Goal: Transaction & Acquisition: Purchase product/service

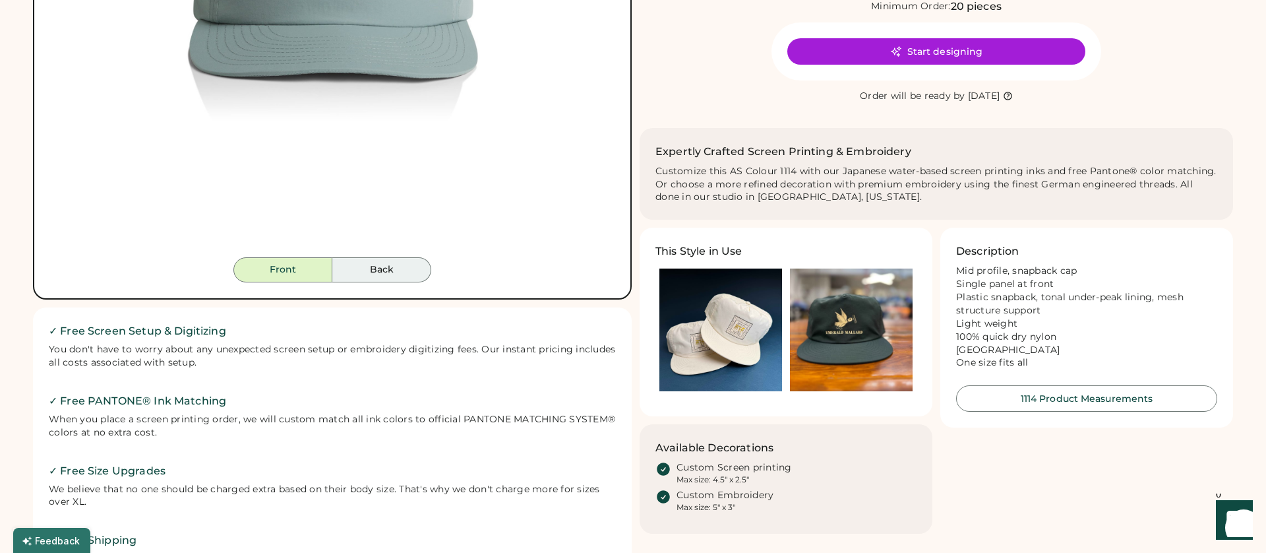
click at [422, 281] on button "Back" at bounding box center [381, 269] width 99 height 25
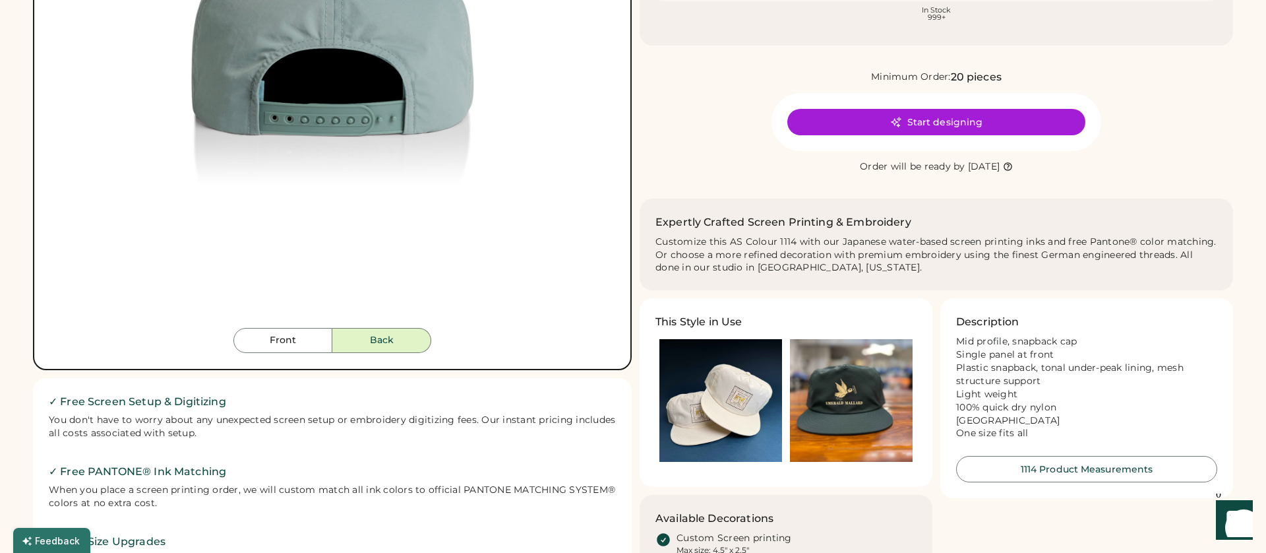
scroll to position [355, 0]
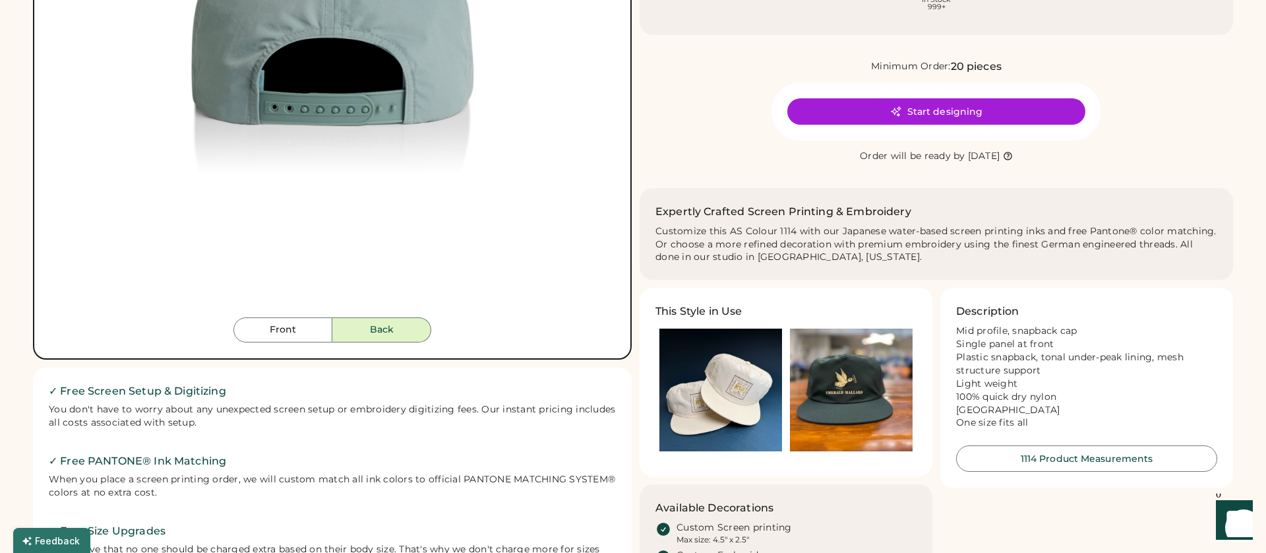
click at [751, 411] on img at bounding box center [721, 389] width 123 height 123
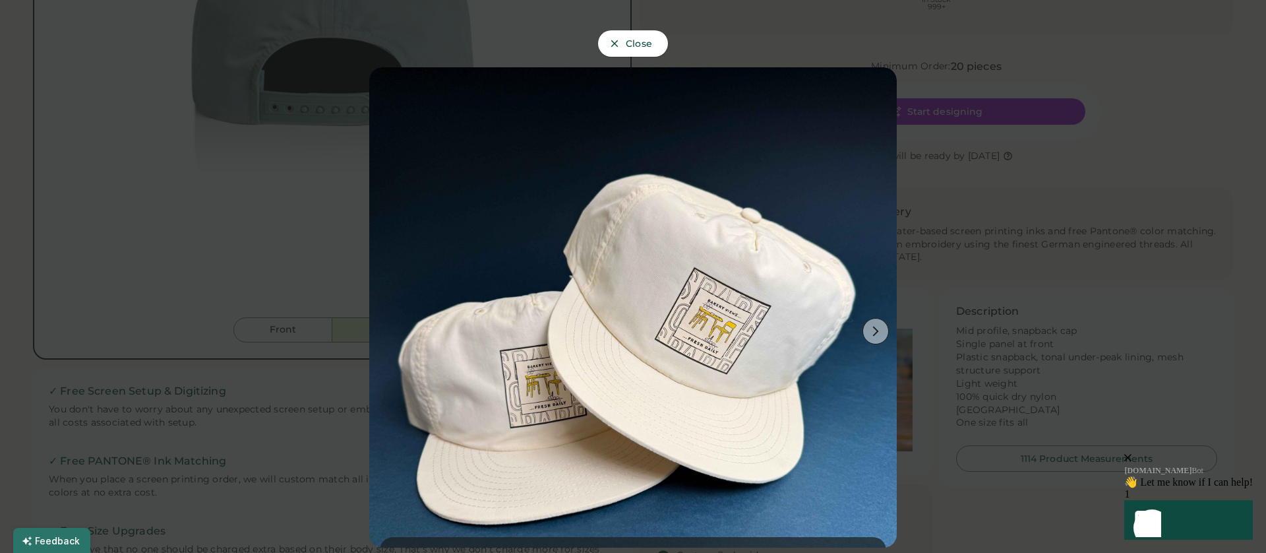
click at [865, 326] on button at bounding box center [876, 331] width 26 height 26
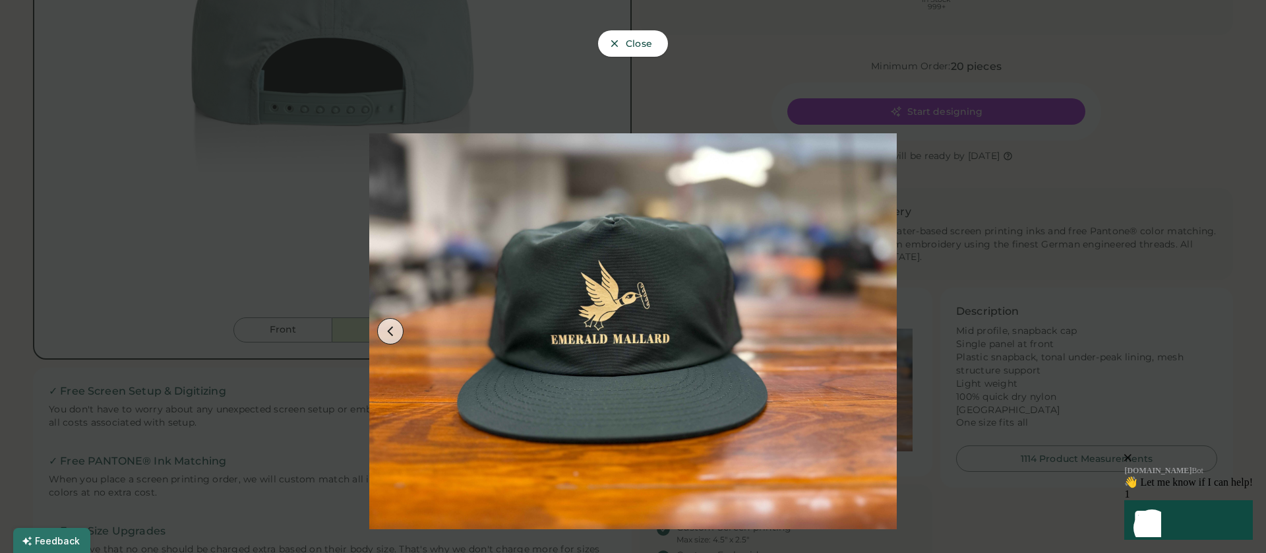
click at [1021, 206] on div at bounding box center [633, 276] width 1266 height 553
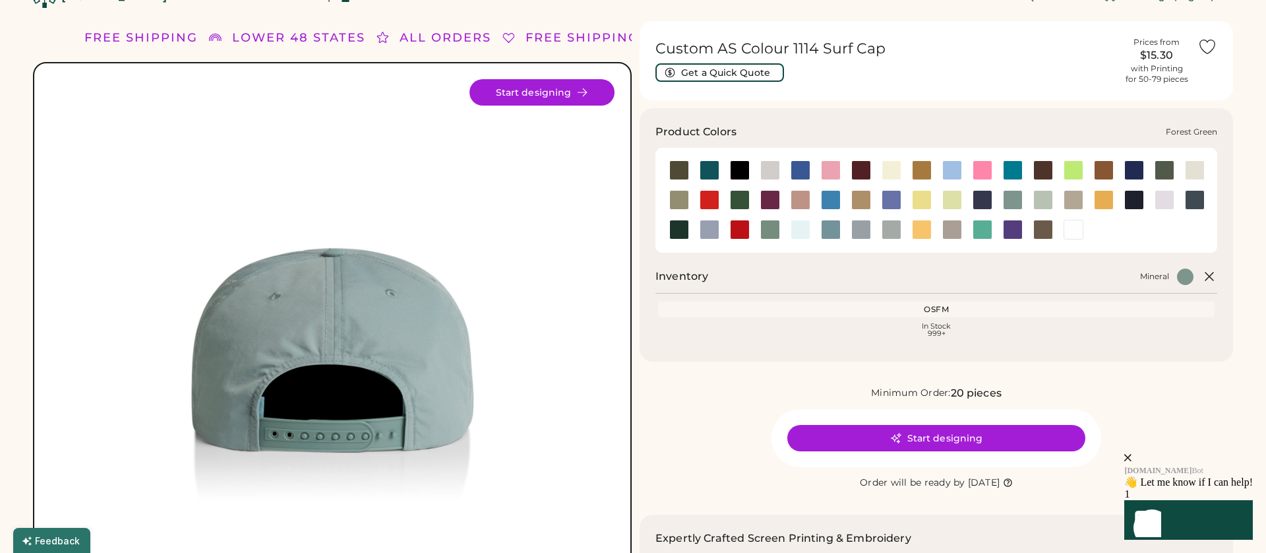
scroll to position [28, 0]
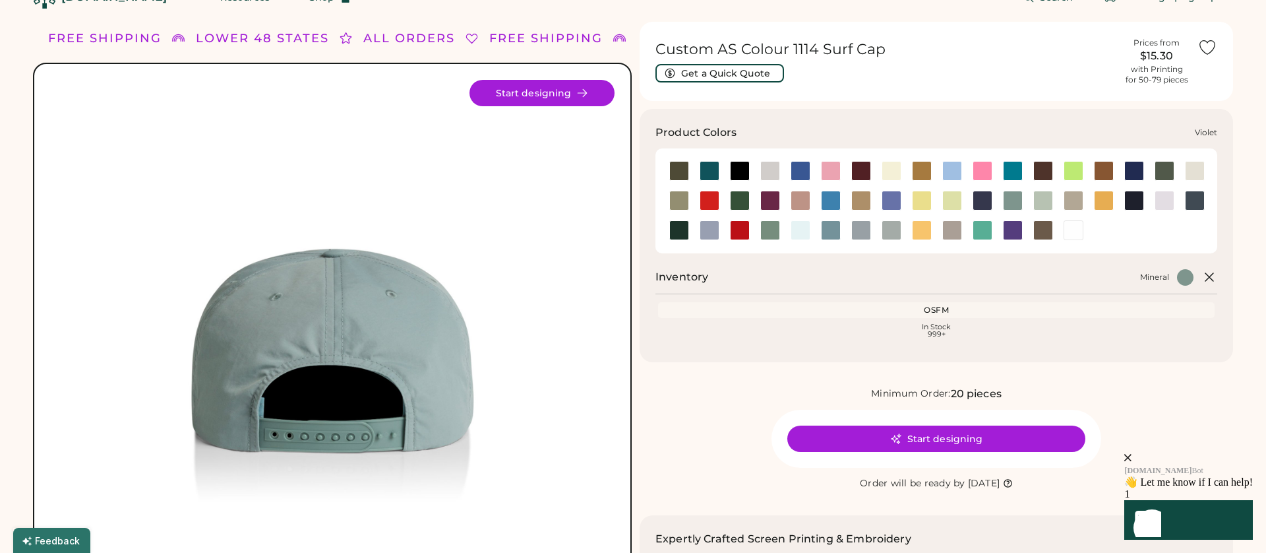
click at [1018, 230] on div at bounding box center [1013, 230] width 20 height 20
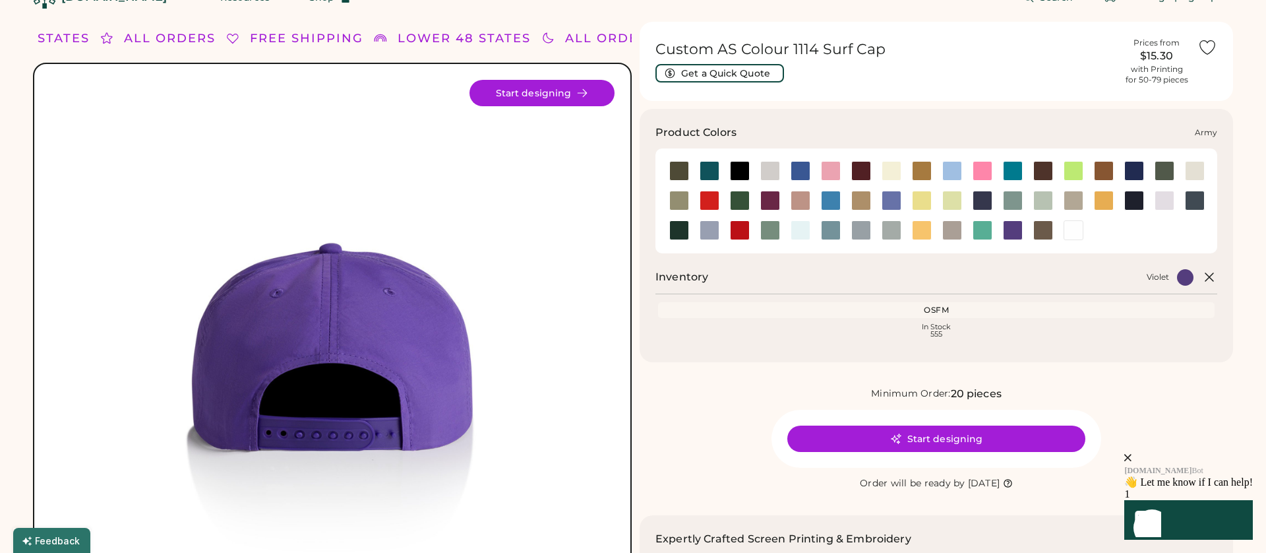
click at [675, 169] on div at bounding box center [679, 171] width 20 height 20
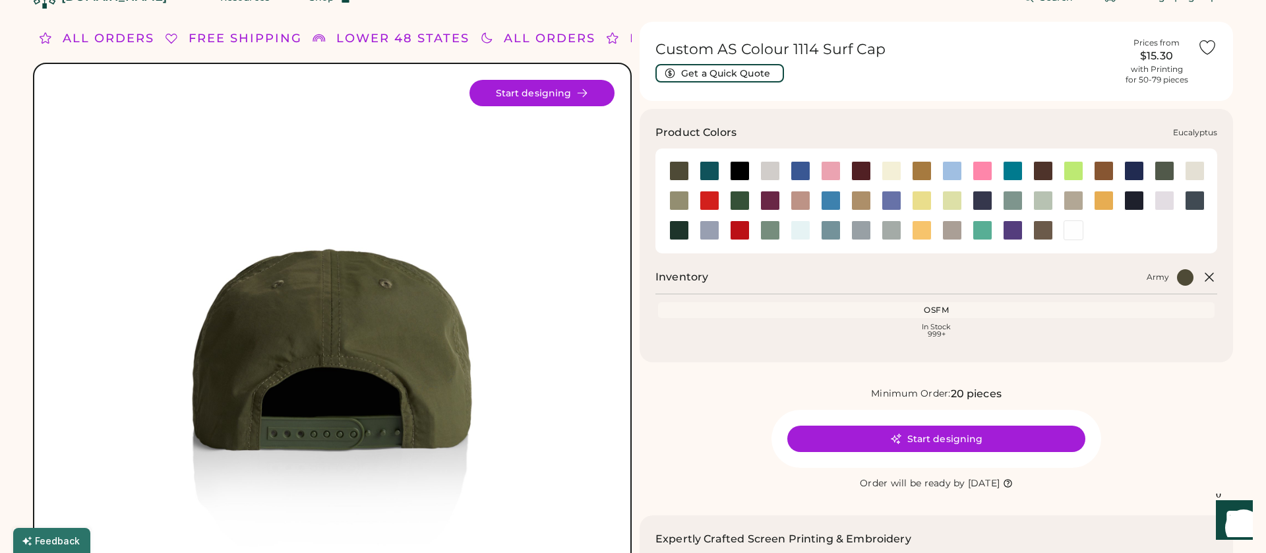
click at [677, 202] on div at bounding box center [679, 201] width 20 height 20
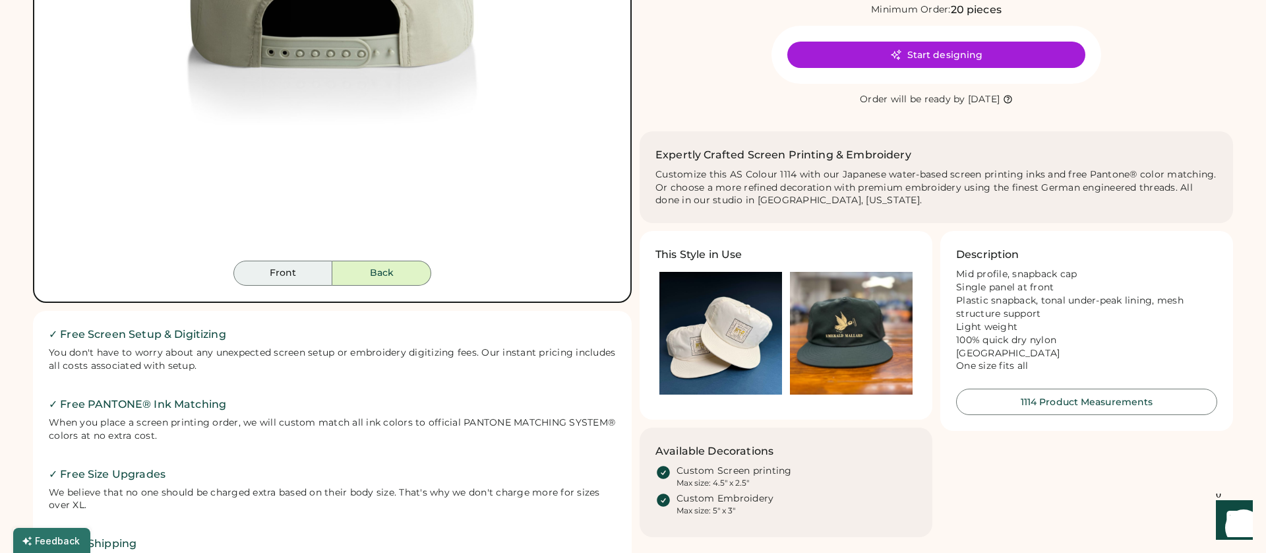
click at [263, 278] on button "Front" at bounding box center [282, 273] width 99 height 25
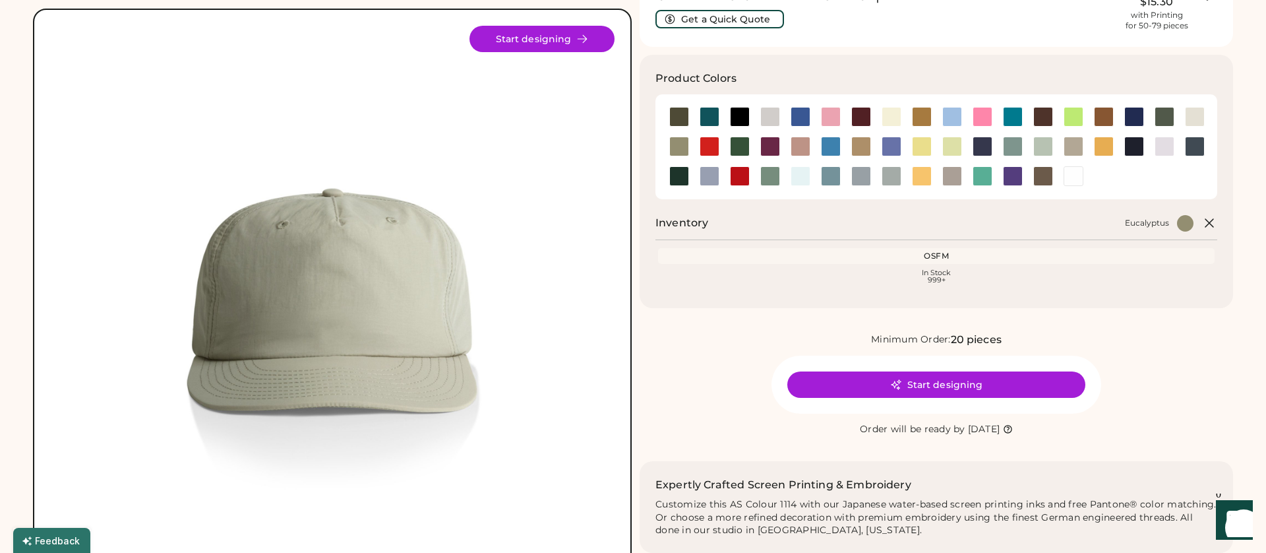
scroll to position [81, 0]
click at [919, 108] on div at bounding box center [922, 118] width 20 height 20
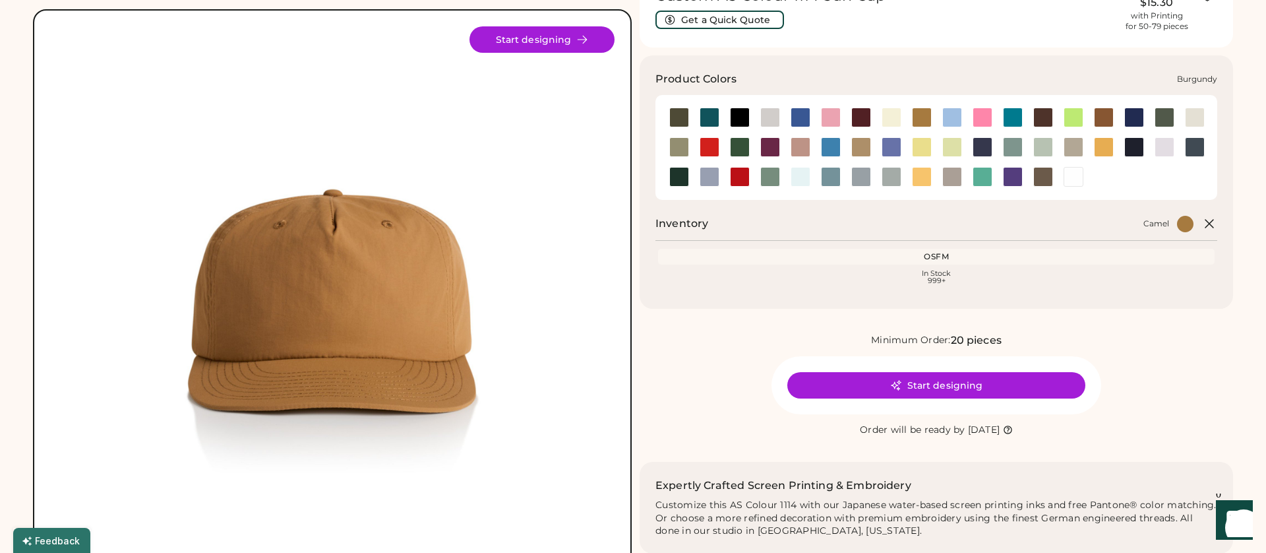
click at [864, 116] on div at bounding box center [862, 118] width 20 height 20
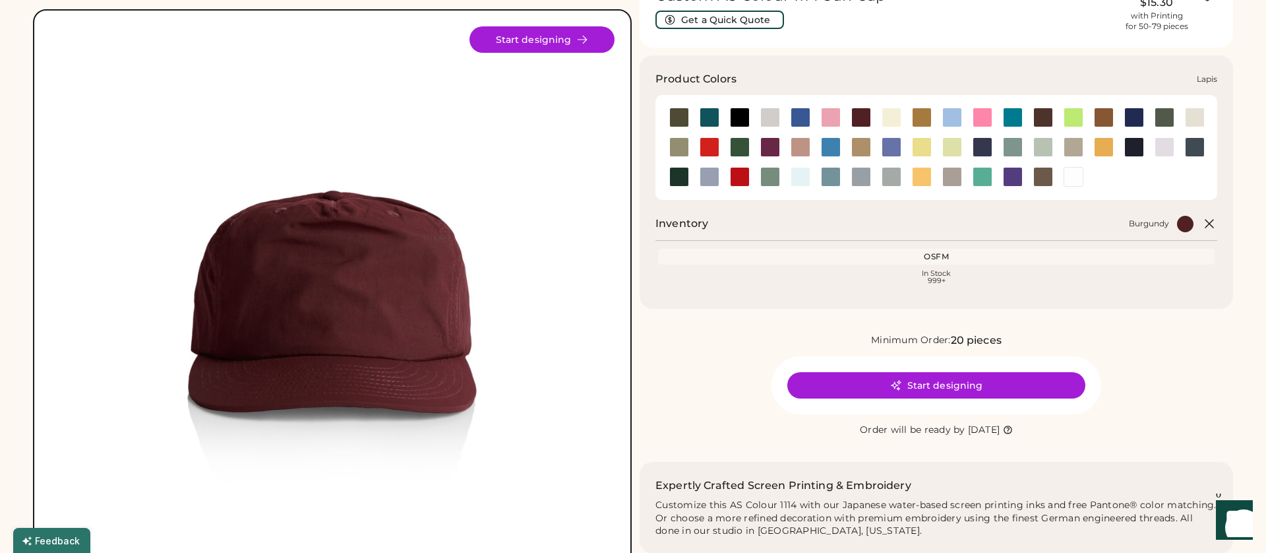
click at [896, 147] on div at bounding box center [892, 147] width 20 height 20
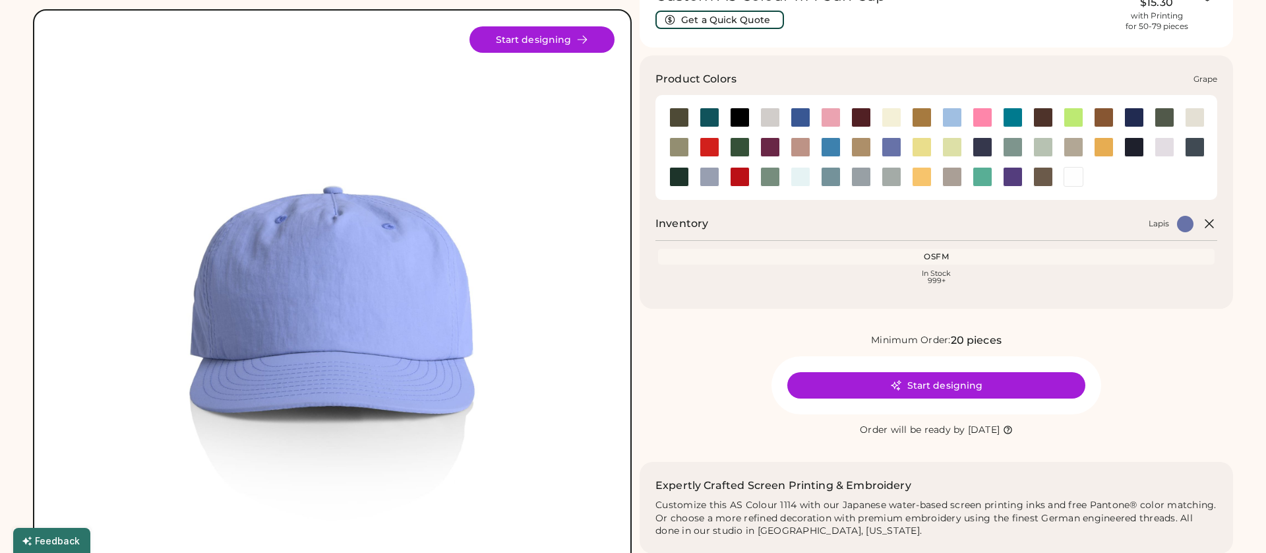
click at [770, 142] on div at bounding box center [771, 147] width 20 height 20
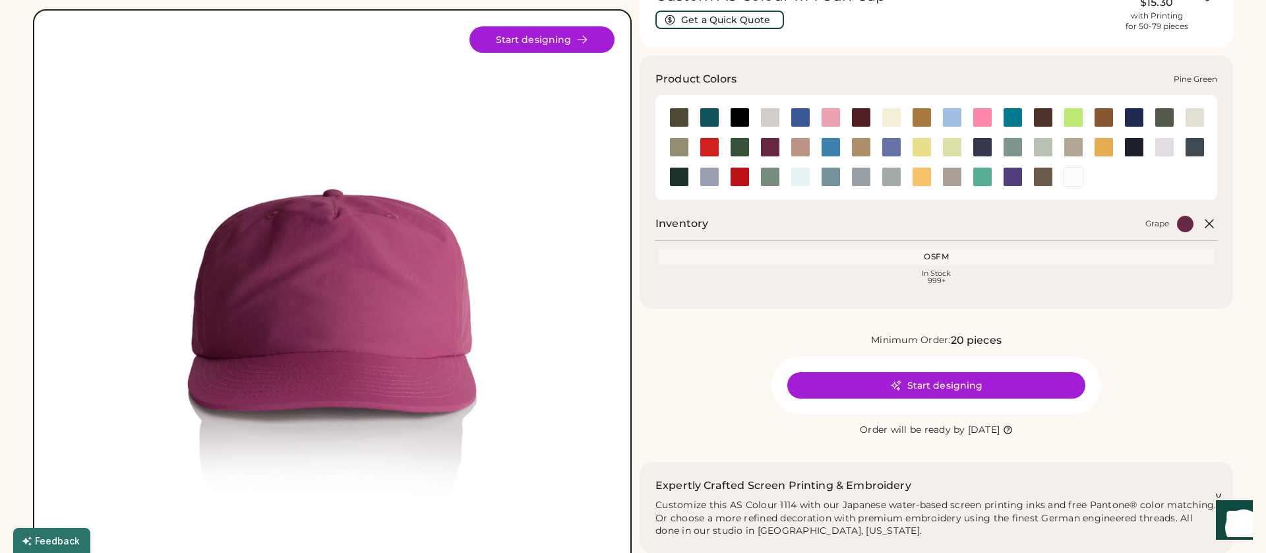
click at [677, 175] on div at bounding box center [679, 177] width 20 height 20
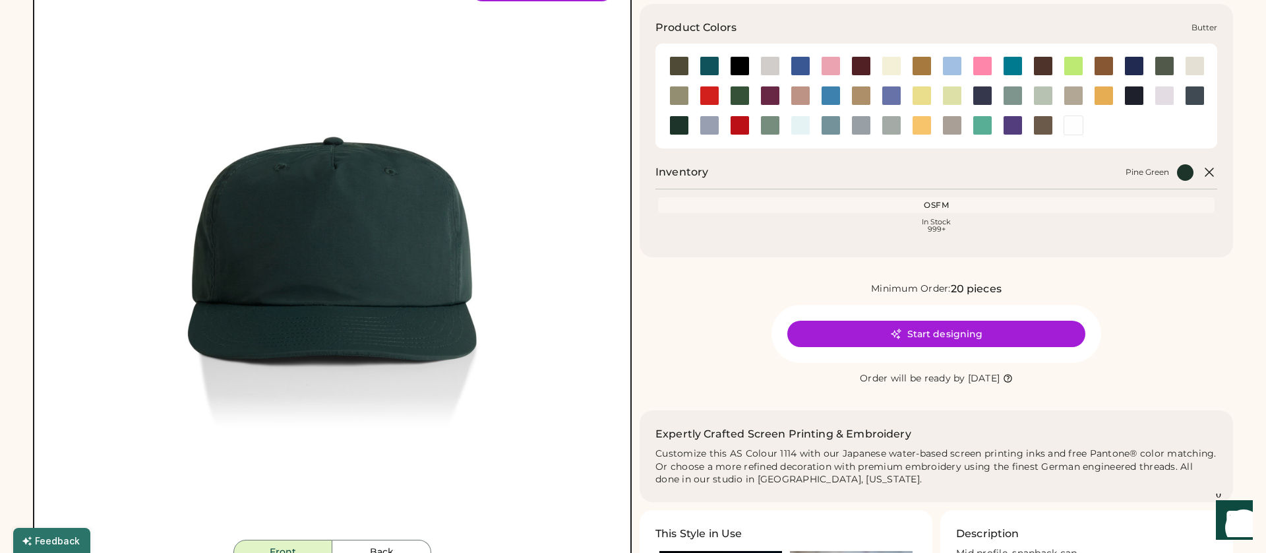
click at [892, 64] on div at bounding box center [892, 66] width 20 height 20
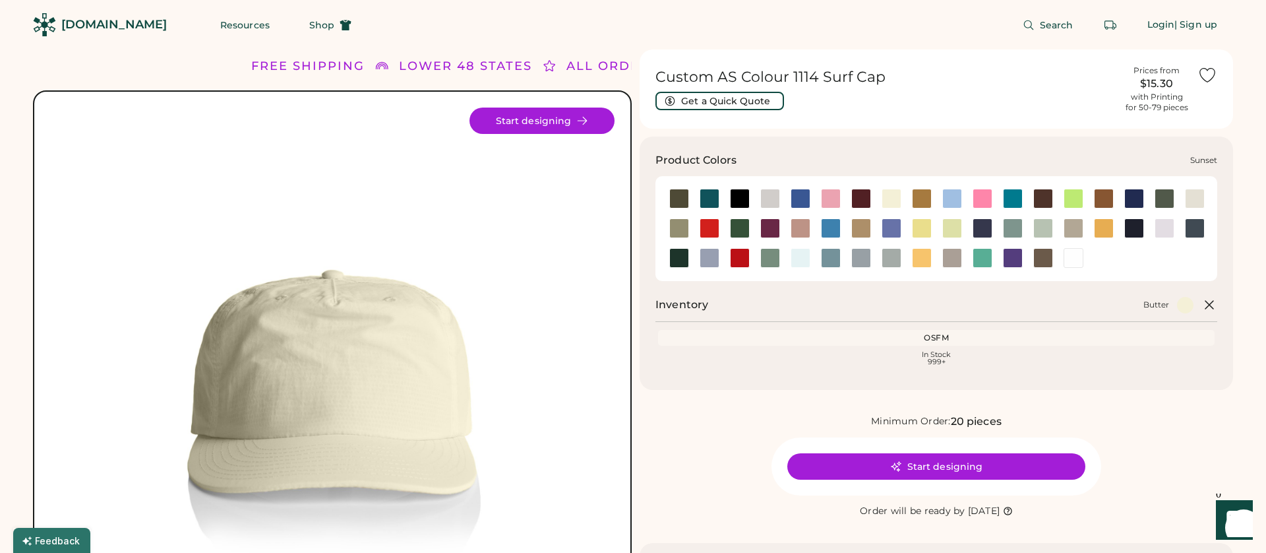
click at [917, 257] on div at bounding box center [922, 258] width 20 height 20
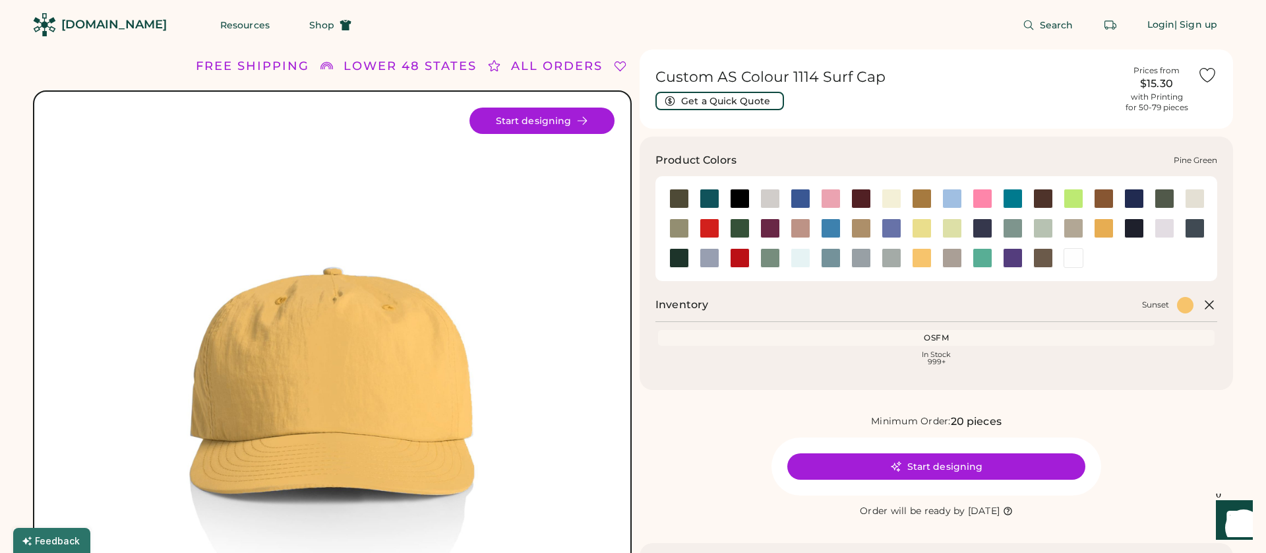
click at [675, 252] on div at bounding box center [679, 258] width 20 height 20
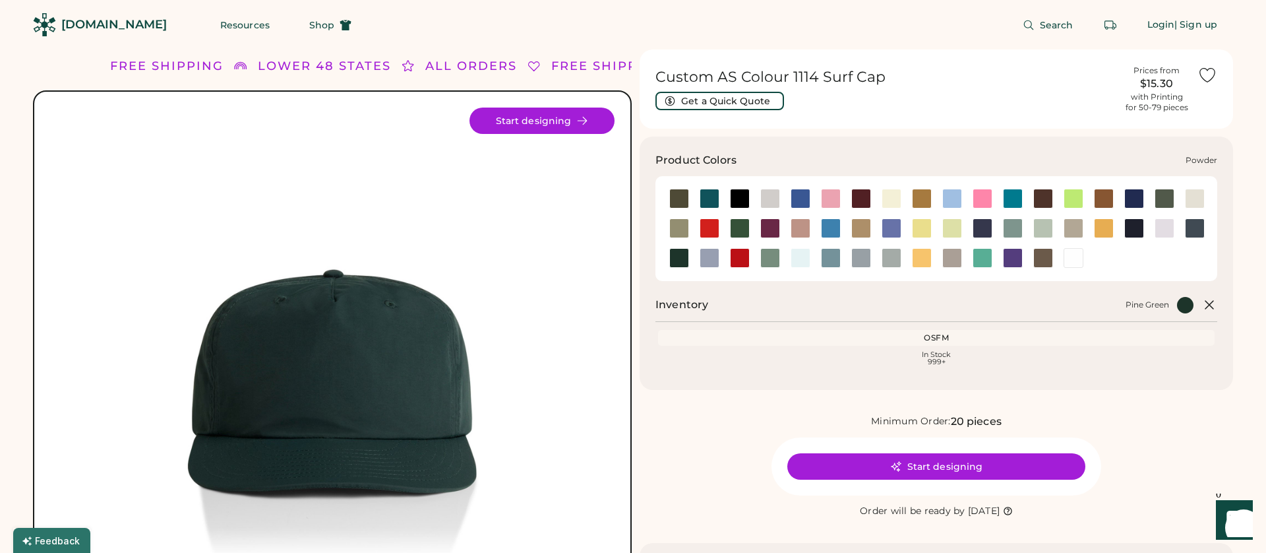
click at [703, 256] on div at bounding box center [710, 258] width 20 height 20
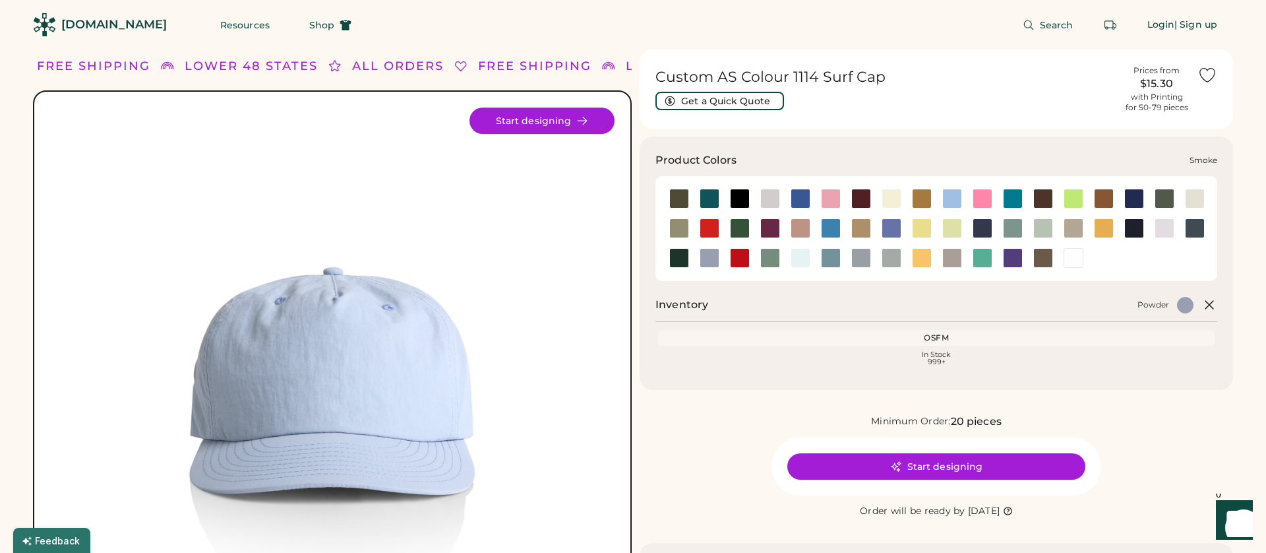
click at [854, 254] on div at bounding box center [862, 258] width 20 height 20
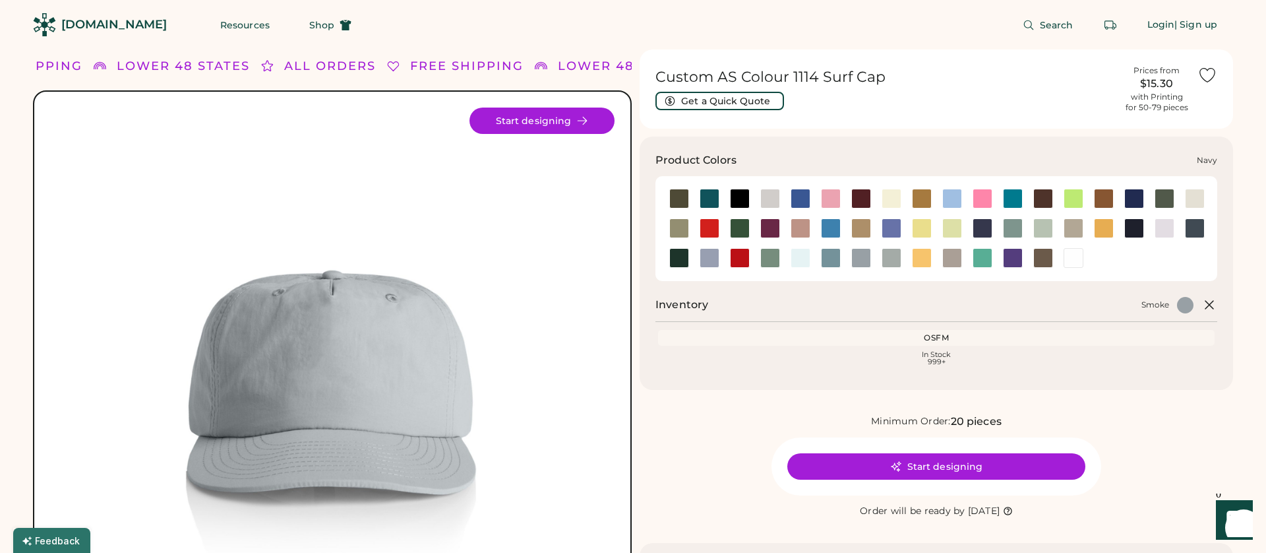
click at [1131, 226] on div at bounding box center [1135, 228] width 20 height 20
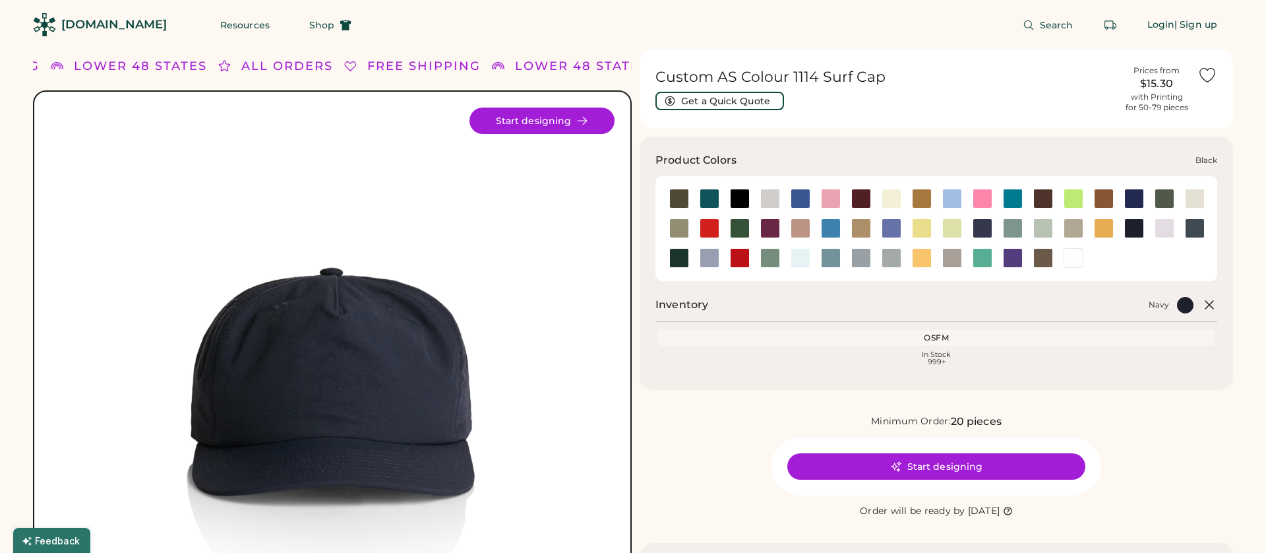
click at [740, 194] on div at bounding box center [740, 199] width 20 height 20
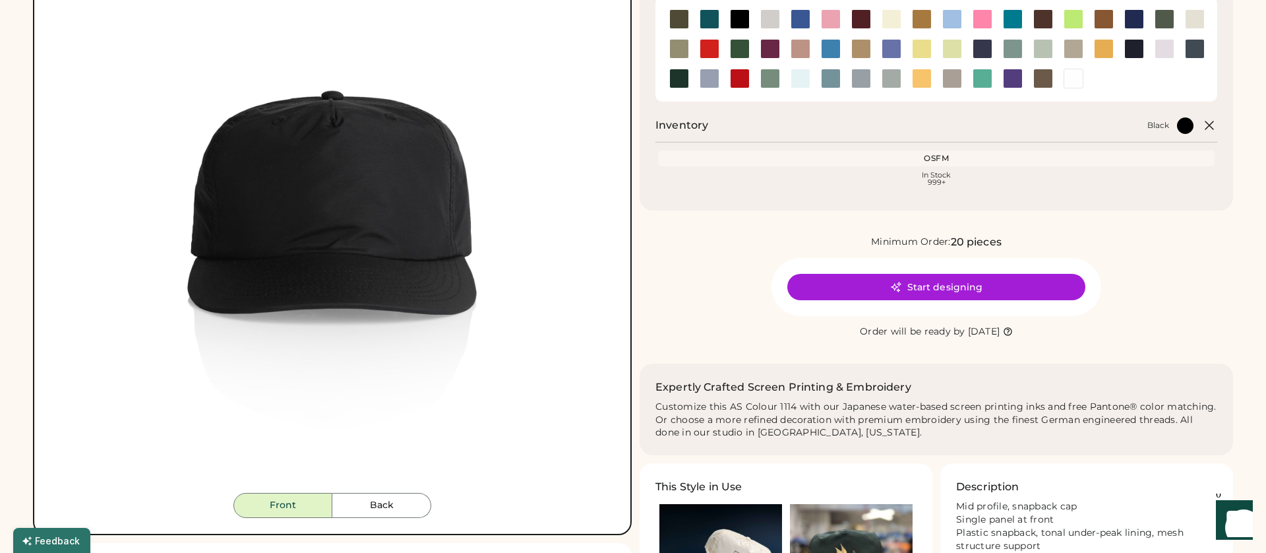
scroll to position [189, 0]
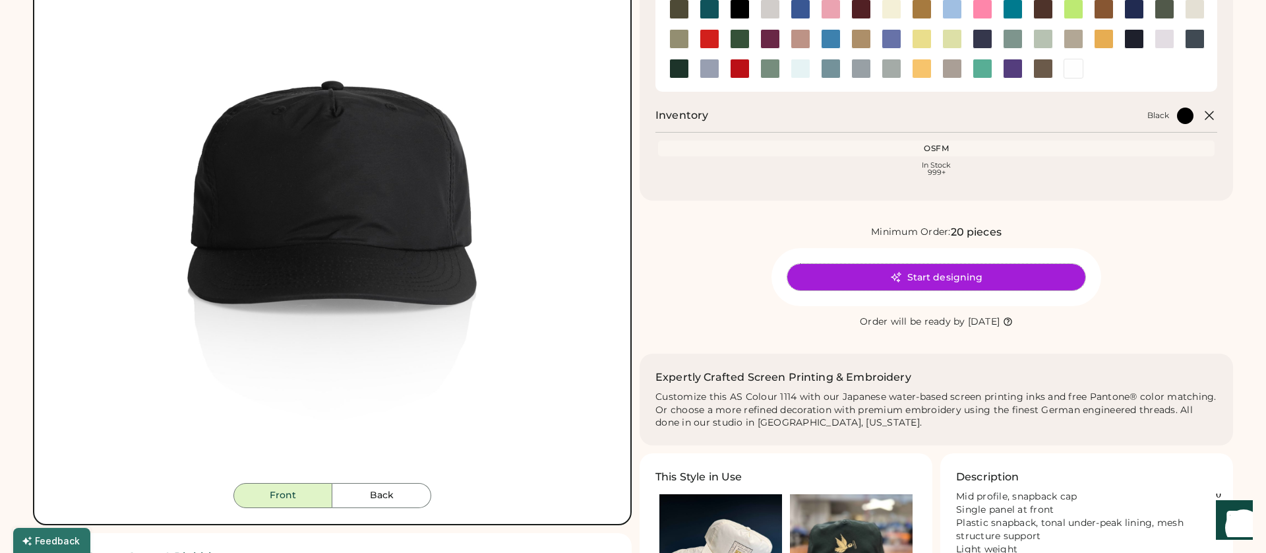
click at [1004, 280] on button "Start designing" at bounding box center [937, 277] width 298 height 26
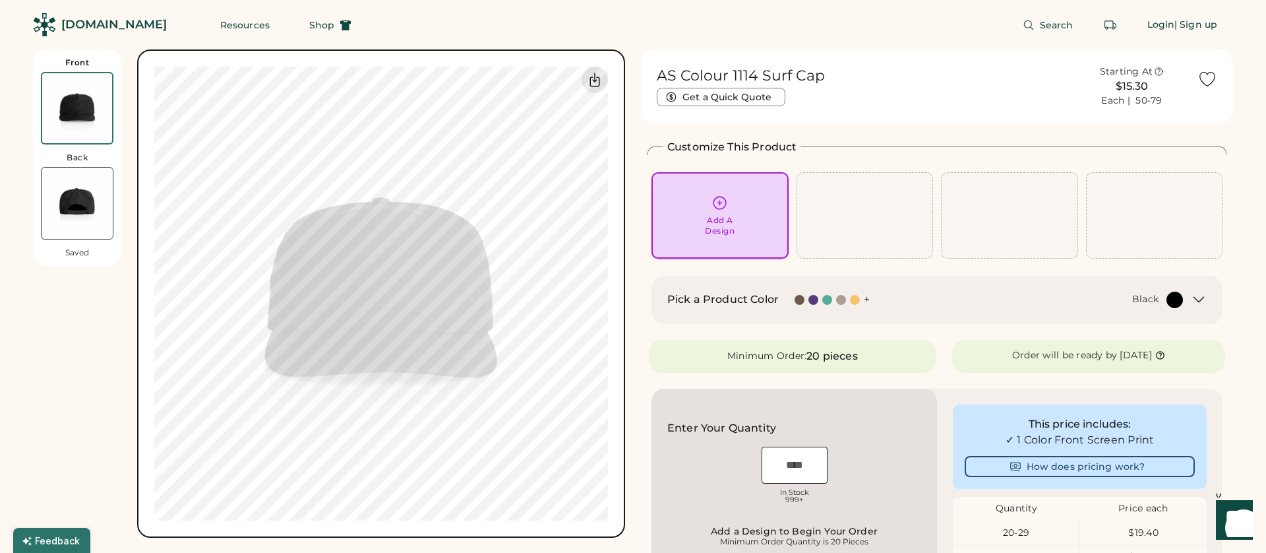
click at [726, 214] on div "Add A Design" at bounding box center [720, 216] width 119 height 42
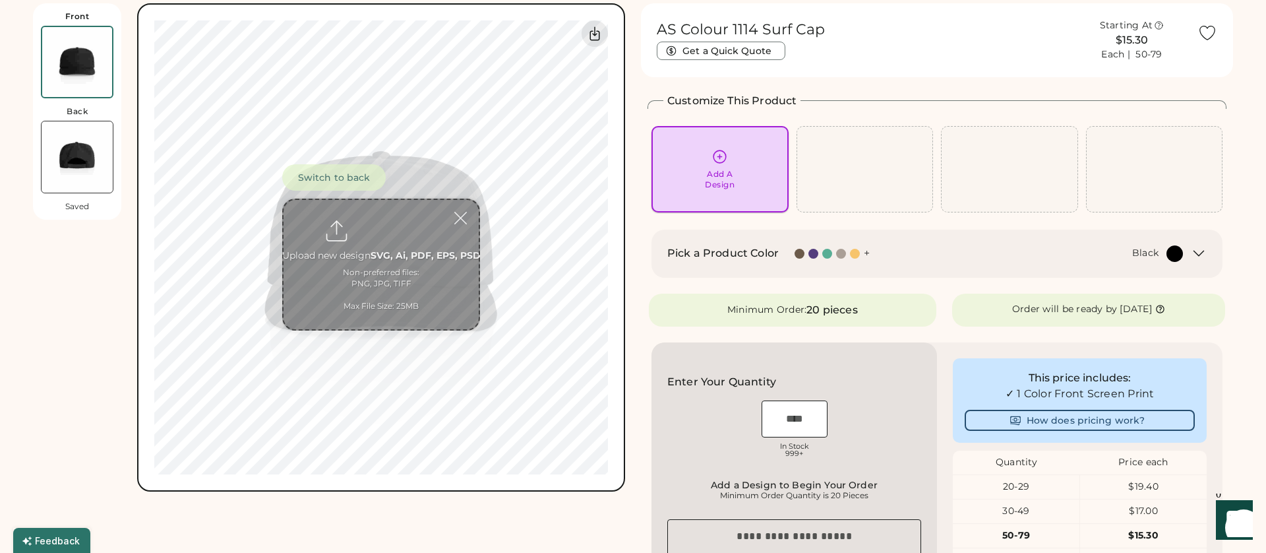
scroll to position [49, 0]
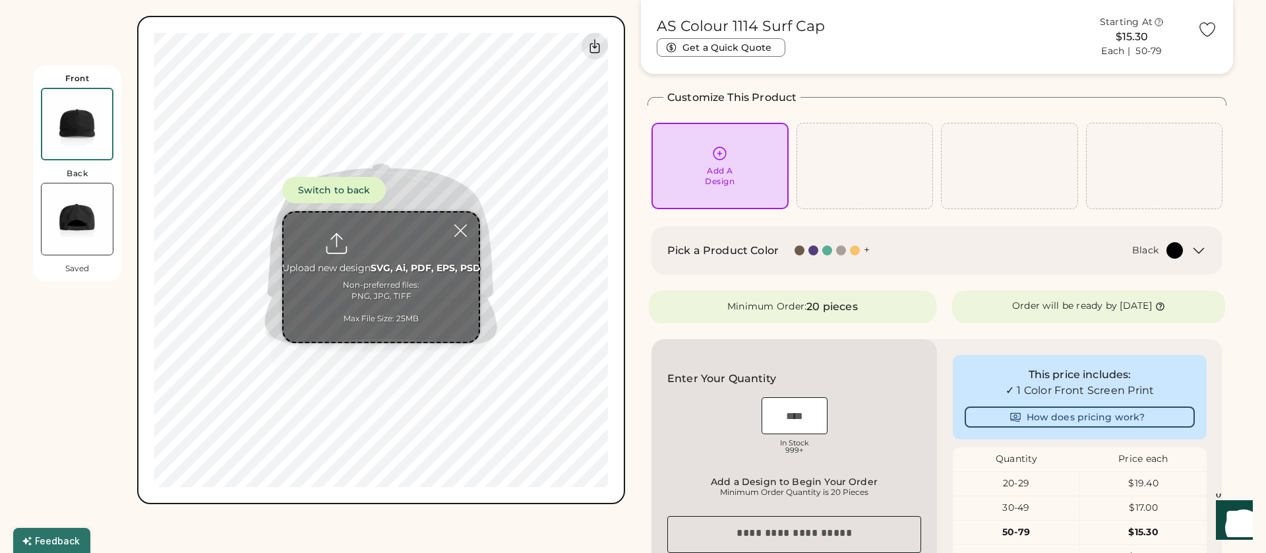
click at [398, 277] on input "file" at bounding box center [381, 276] width 195 height 129
type input "**********"
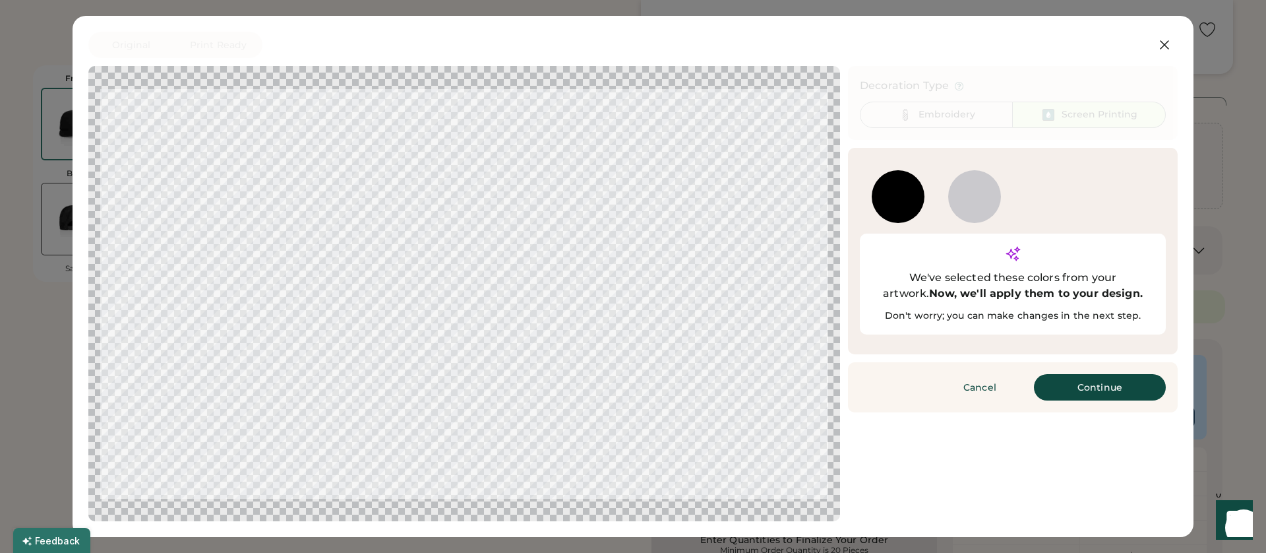
click at [921, 201] on div at bounding box center [898, 196] width 53 height 53
click at [974, 202] on div at bounding box center [975, 196] width 53 height 53
drag, startPoint x: 1099, startPoint y: 363, endPoint x: 976, endPoint y: 122, distance: 271.1
click at [1099, 374] on button "Continue" at bounding box center [1100, 387] width 132 height 26
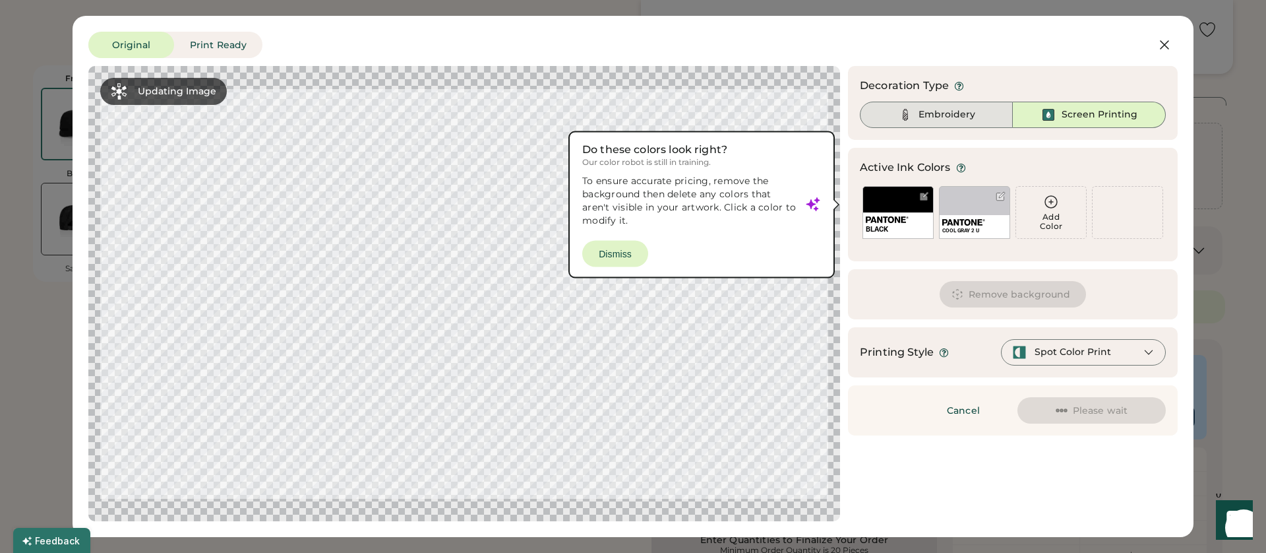
click at [962, 113] on div "Embroidery" at bounding box center [947, 114] width 57 height 13
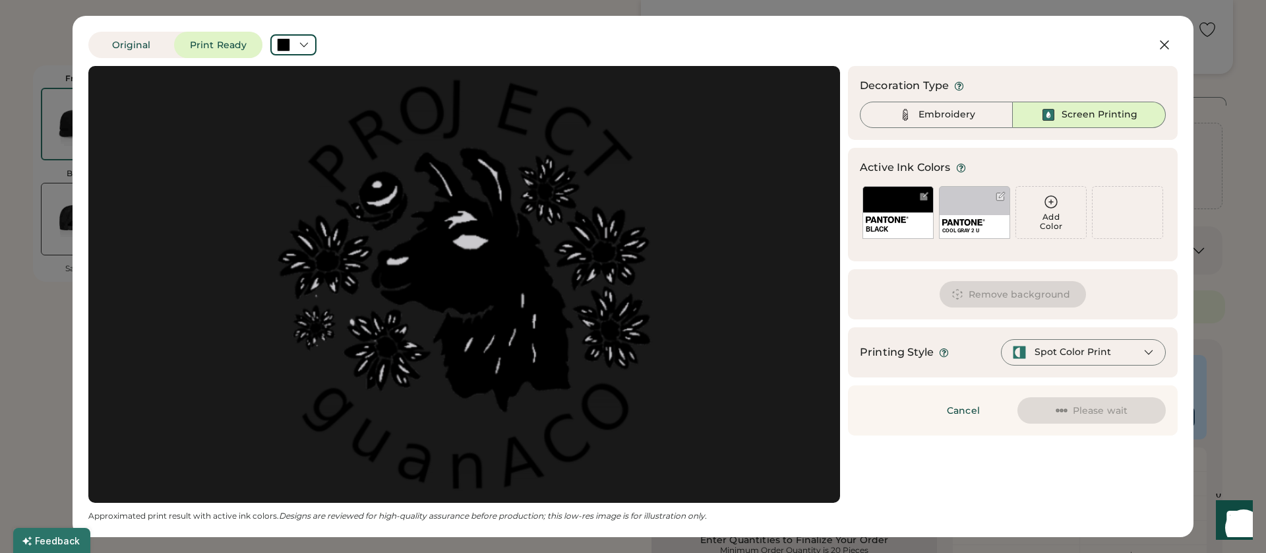
click at [1086, 118] on div "Screen Printing" at bounding box center [1100, 114] width 76 height 13
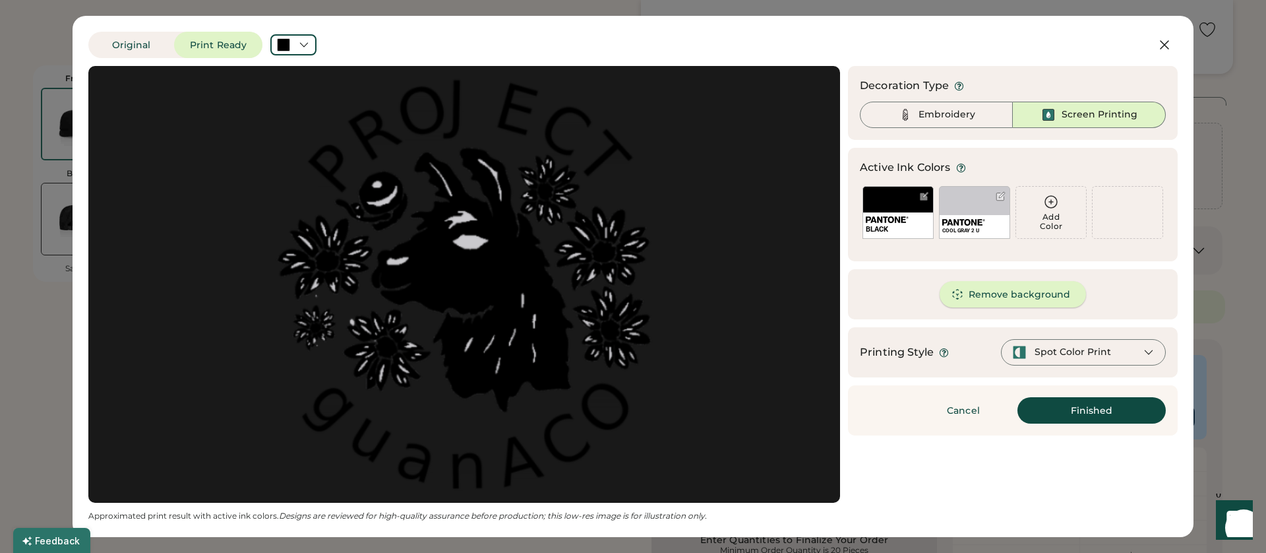
click at [1004, 293] on button "Remove background" at bounding box center [1013, 294] width 147 height 26
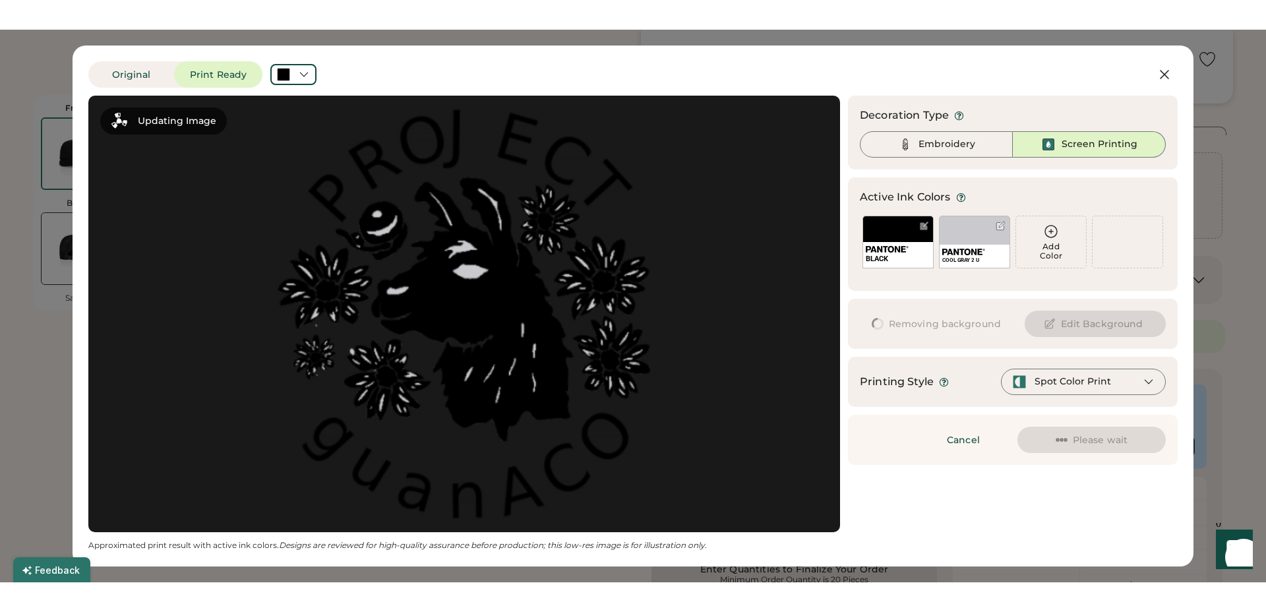
scroll to position [0, 0]
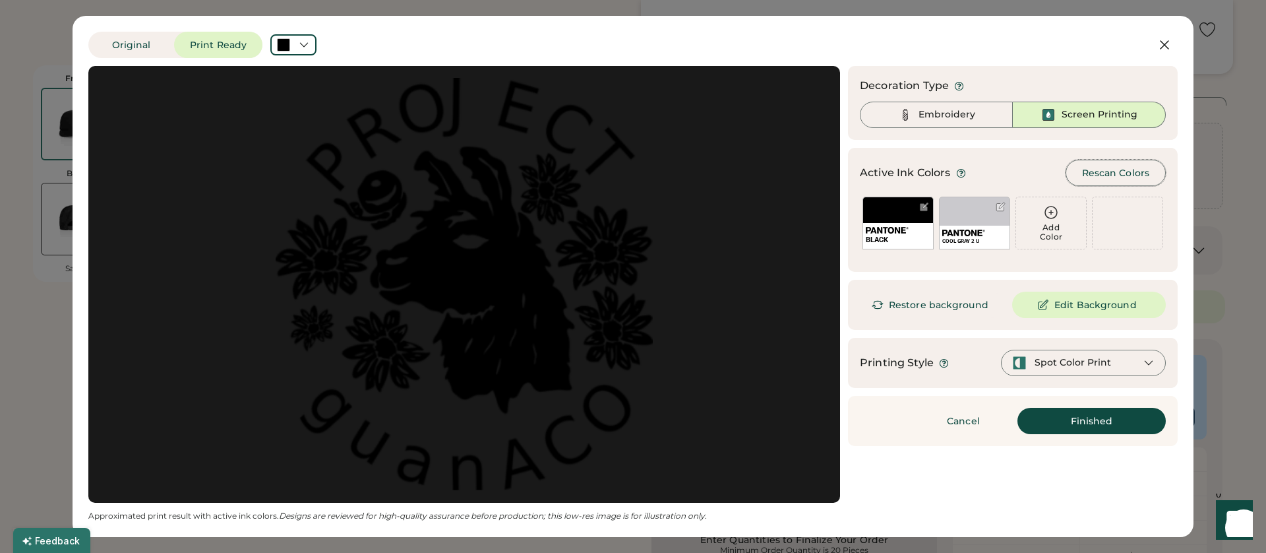
click at [1117, 171] on button "Rescan Colors" at bounding box center [1116, 173] width 100 height 26
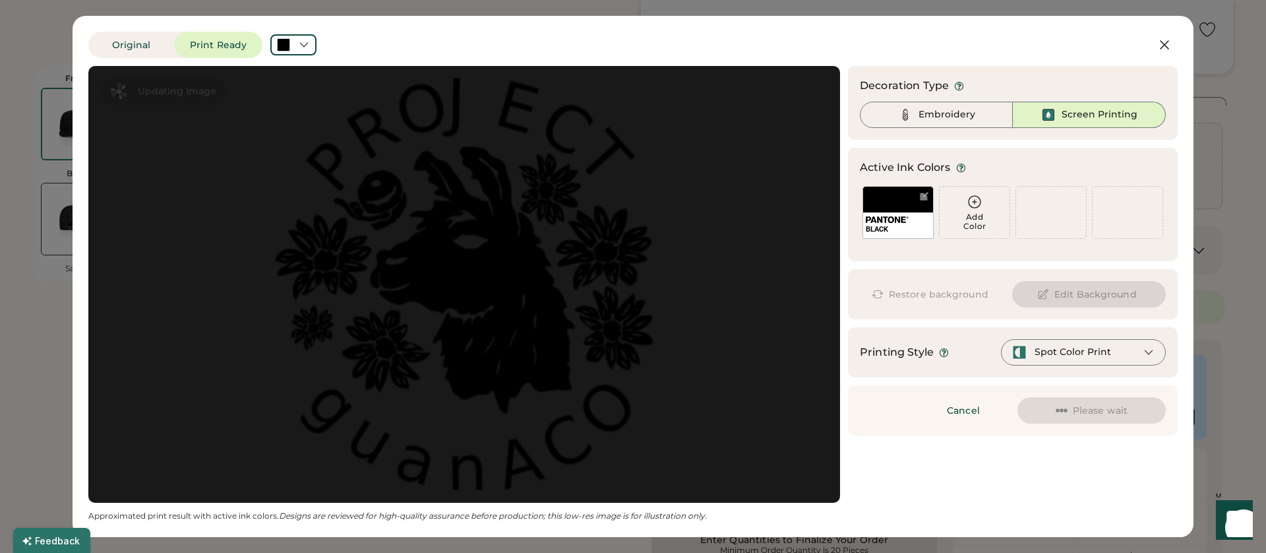
click at [1065, 117] on div "Screen Printing" at bounding box center [1100, 114] width 76 height 13
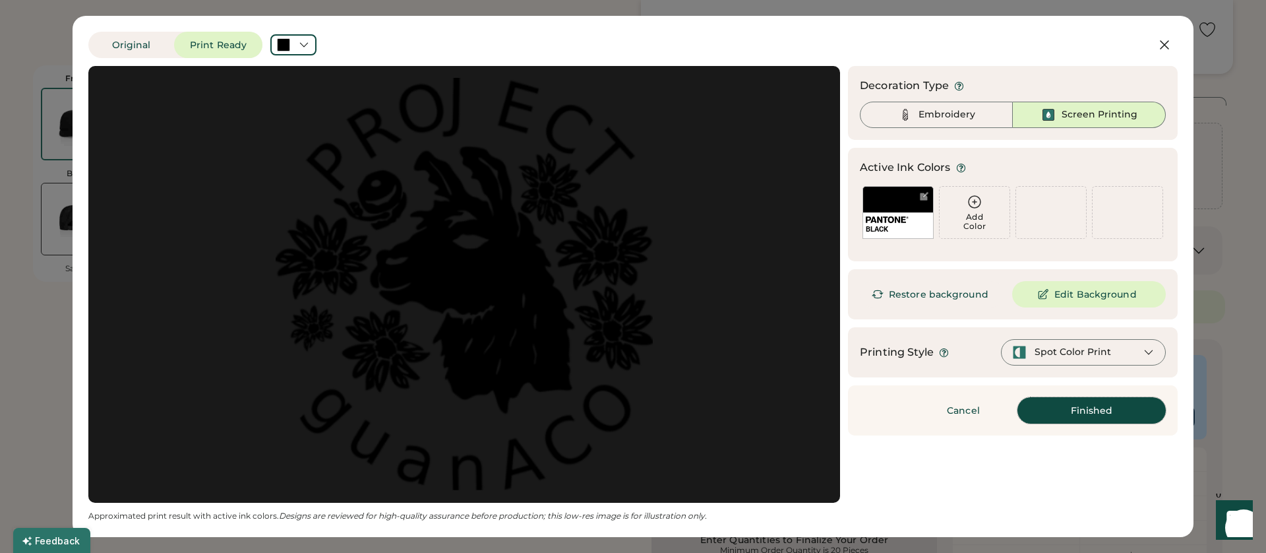
click at [1066, 410] on button "Finished" at bounding box center [1092, 410] width 148 height 26
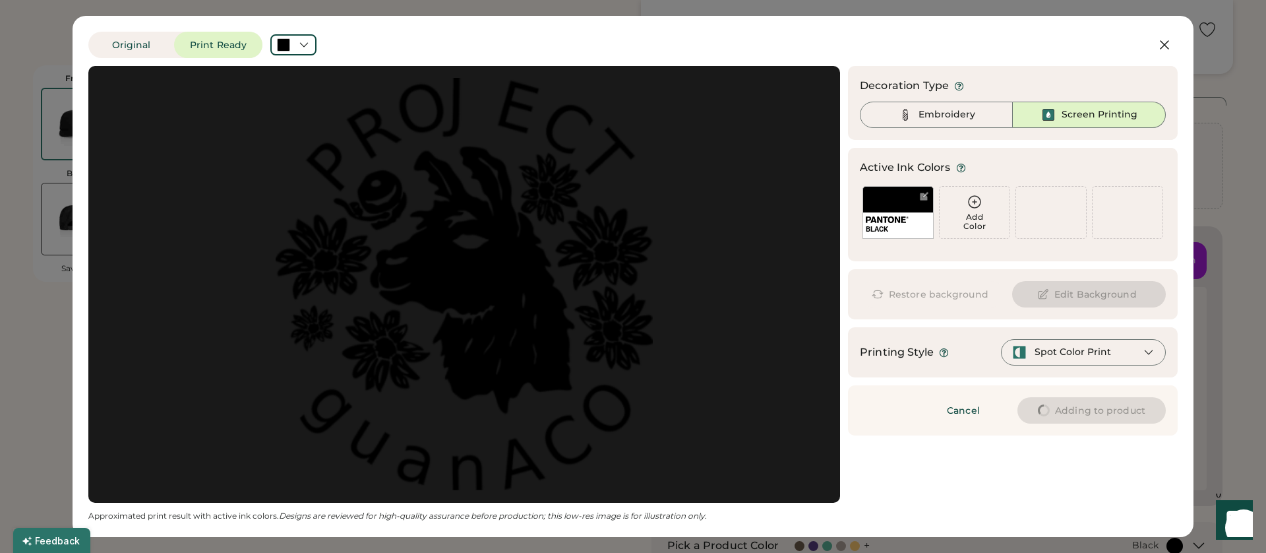
type input "****"
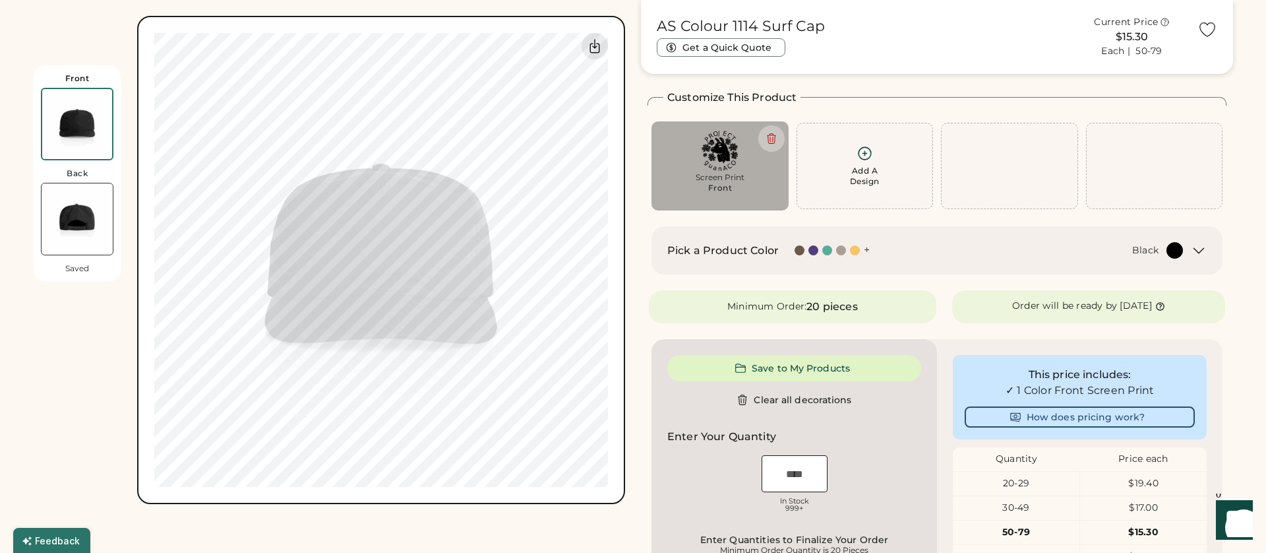
type input "****"
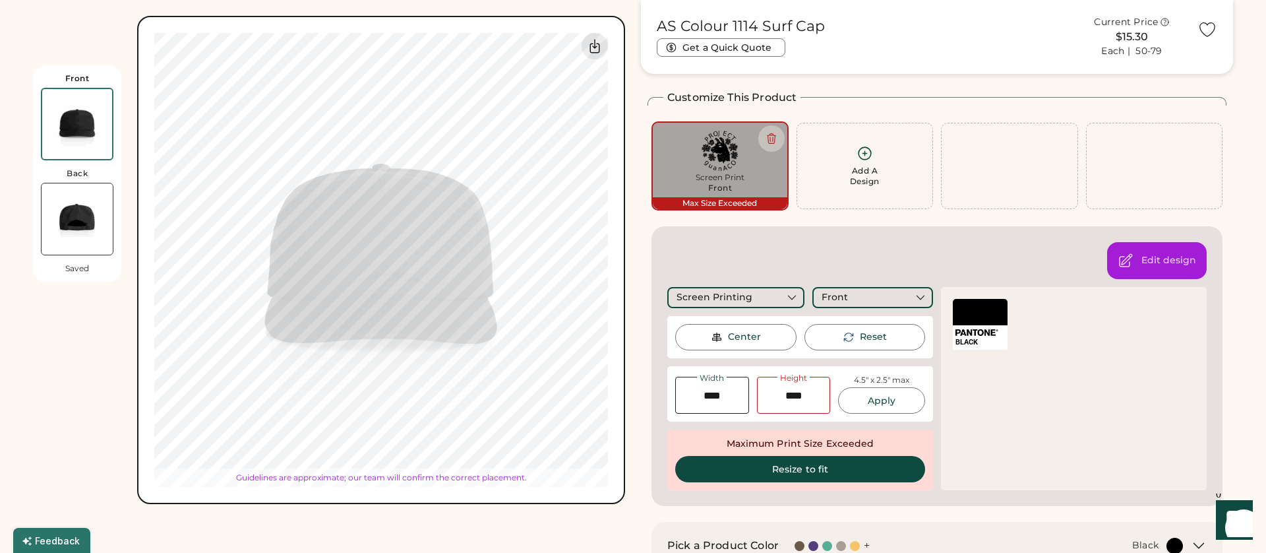
type input "****"
click at [772, 129] on button at bounding box center [772, 138] width 26 height 26
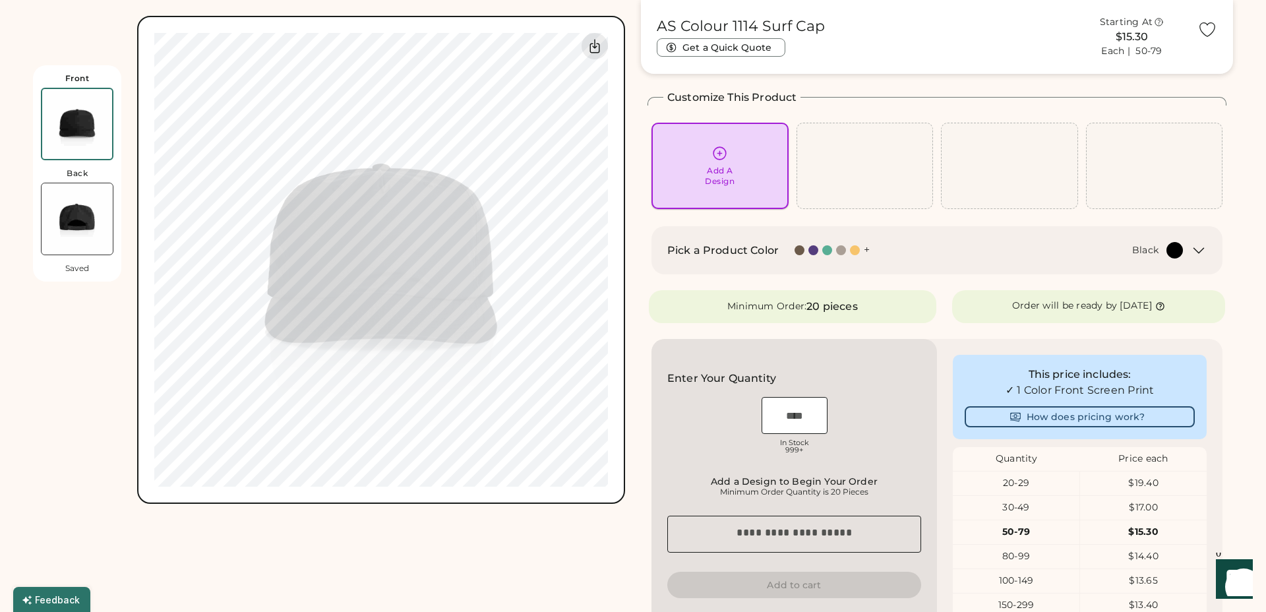
click at [722, 154] on icon at bounding box center [720, 153] width 16 height 16
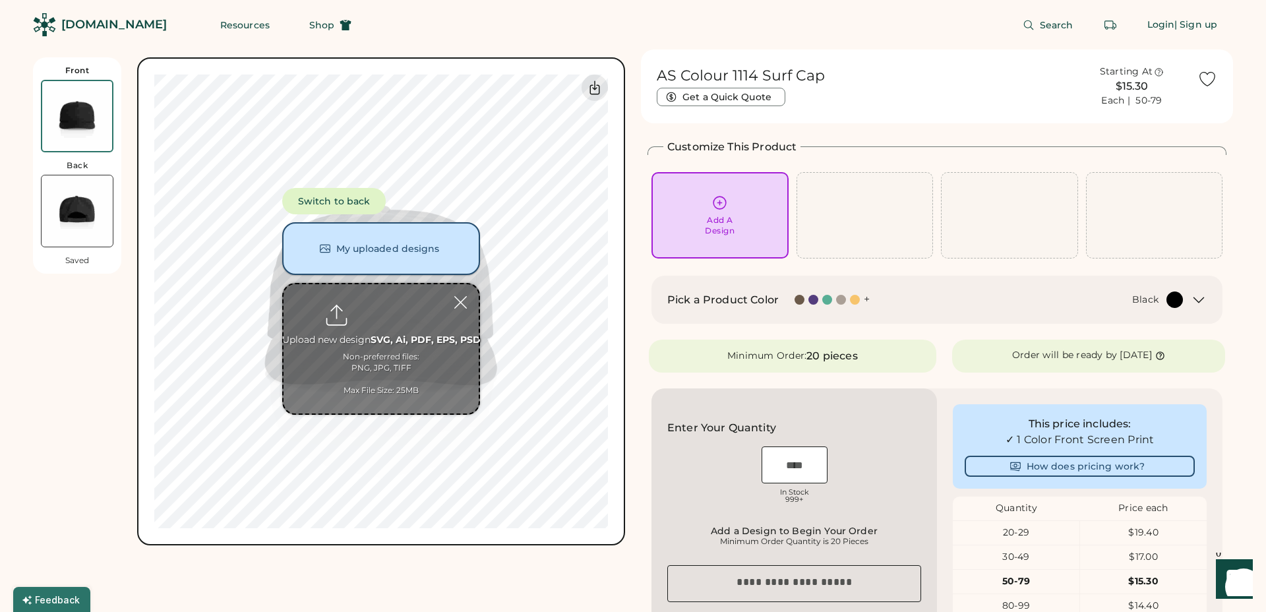
click at [448, 257] on button "My uploaded designs" at bounding box center [381, 248] width 198 height 53
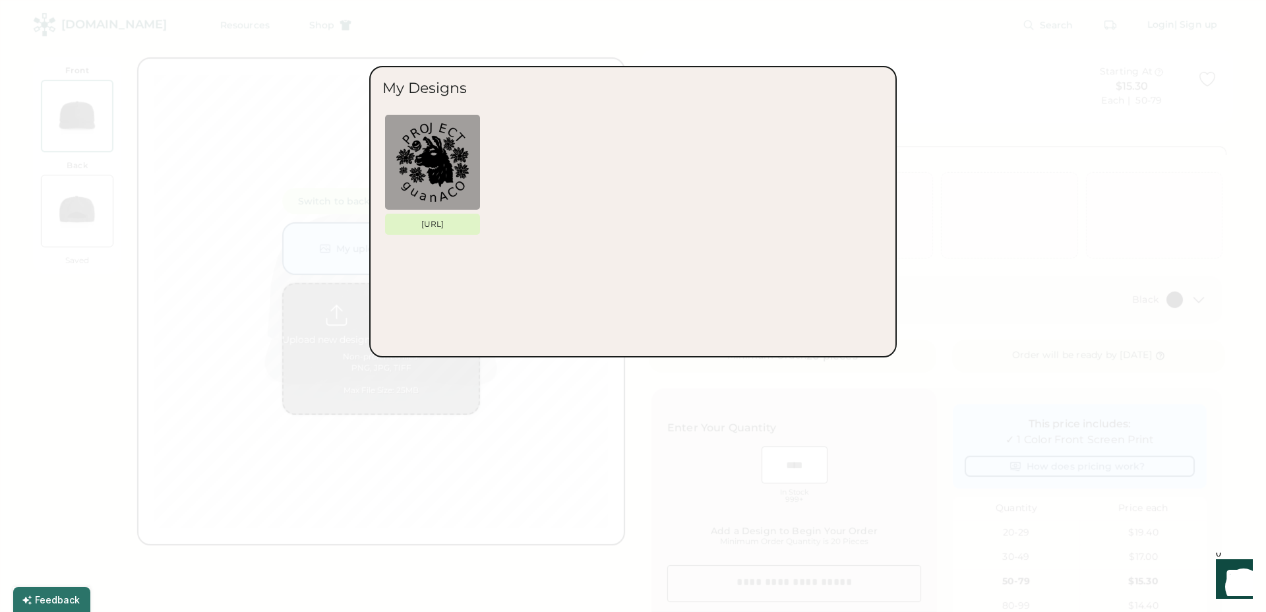
click at [999, 103] on div at bounding box center [633, 306] width 1266 height 612
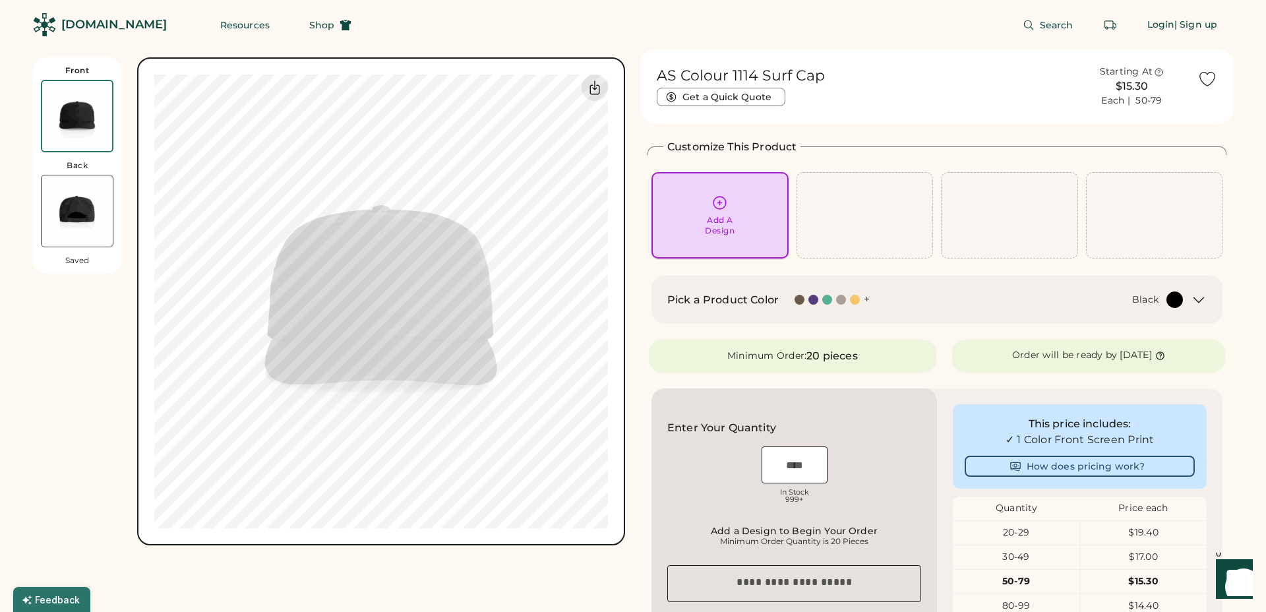
click at [718, 208] on icon at bounding box center [720, 203] width 13 height 13
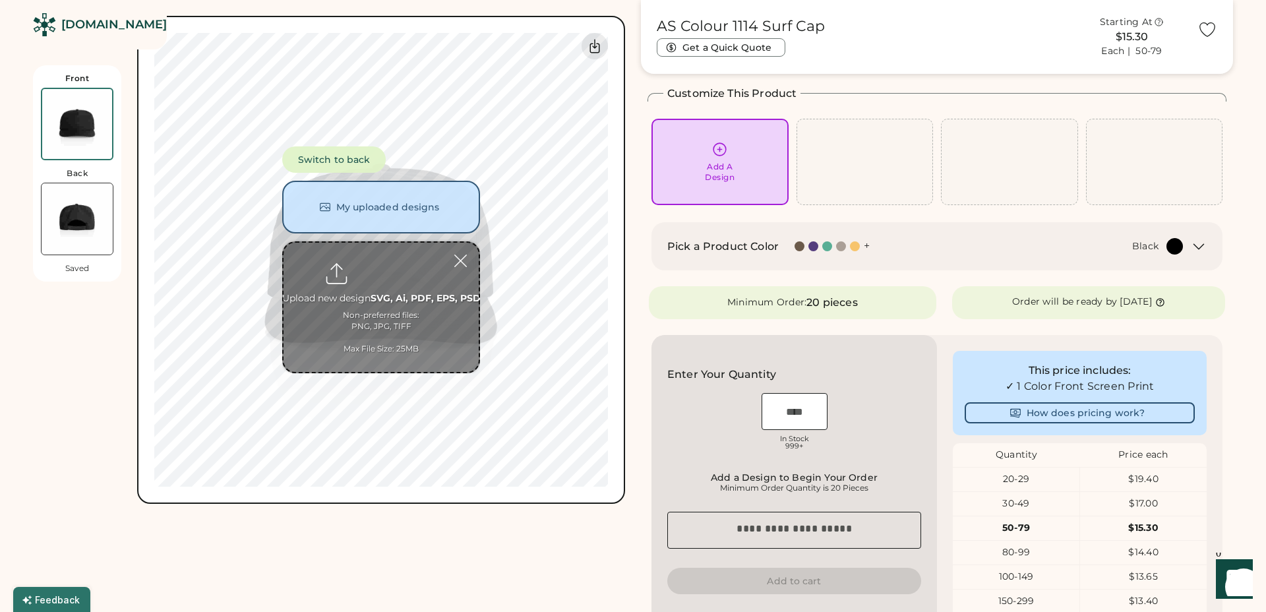
scroll to position [57, 0]
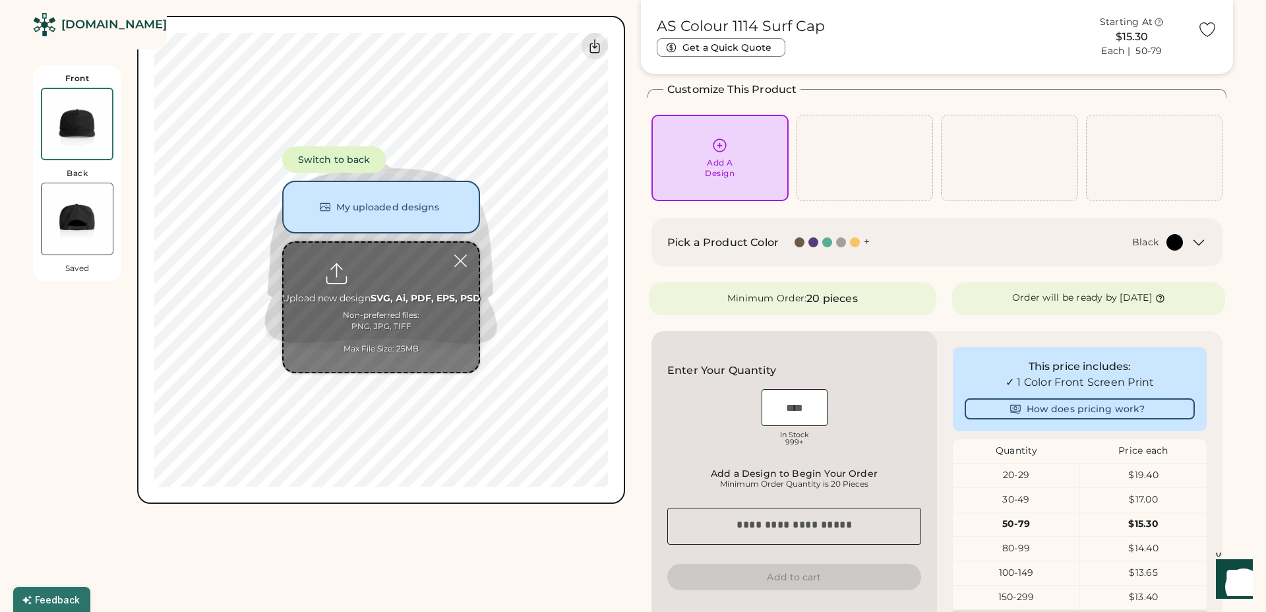
click at [437, 290] on input "file" at bounding box center [381, 307] width 195 height 129
type input "**********"
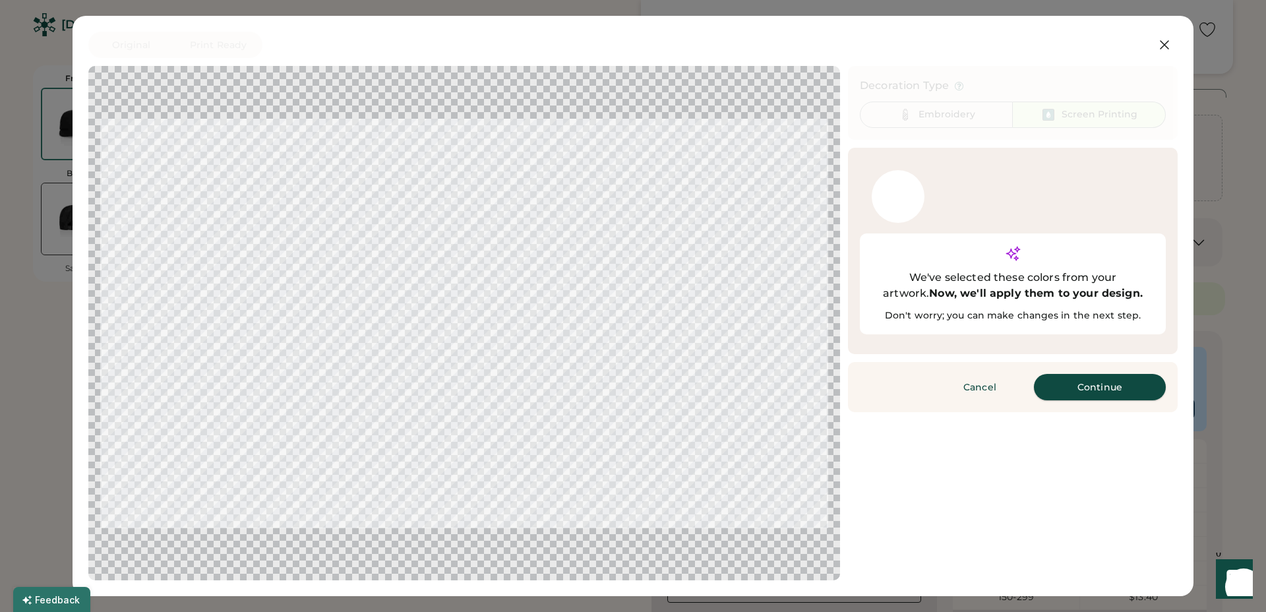
click at [1106, 374] on button "Continue" at bounding box center [1100, 387] width 132 height 26
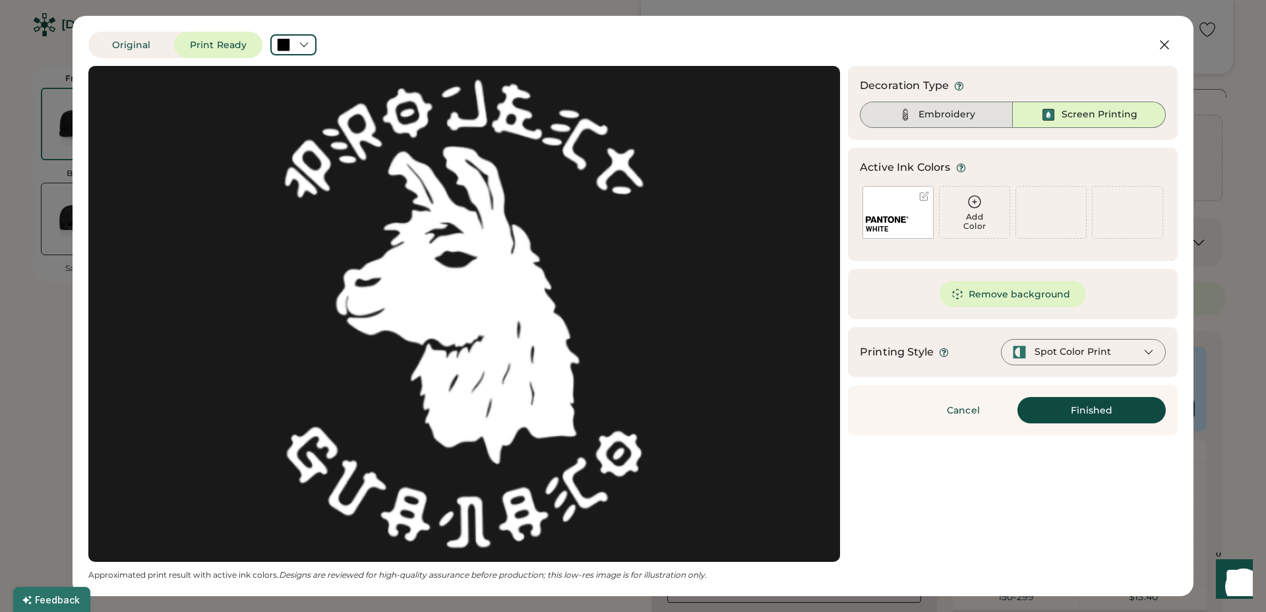
click at [956, 117] on div "Embroidery" at bounding box center [947, 114] width 57 height 13
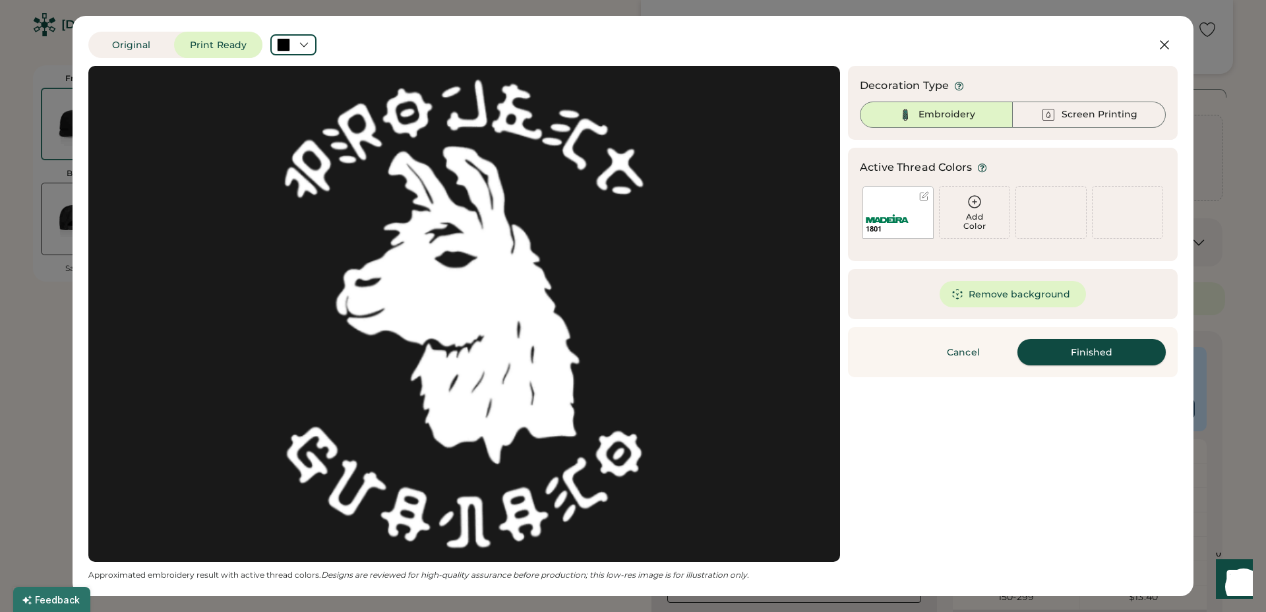
click at [1100, 354] on button "Finished" at bounding box center [1092, 352] width 148 height 26
type input "****"
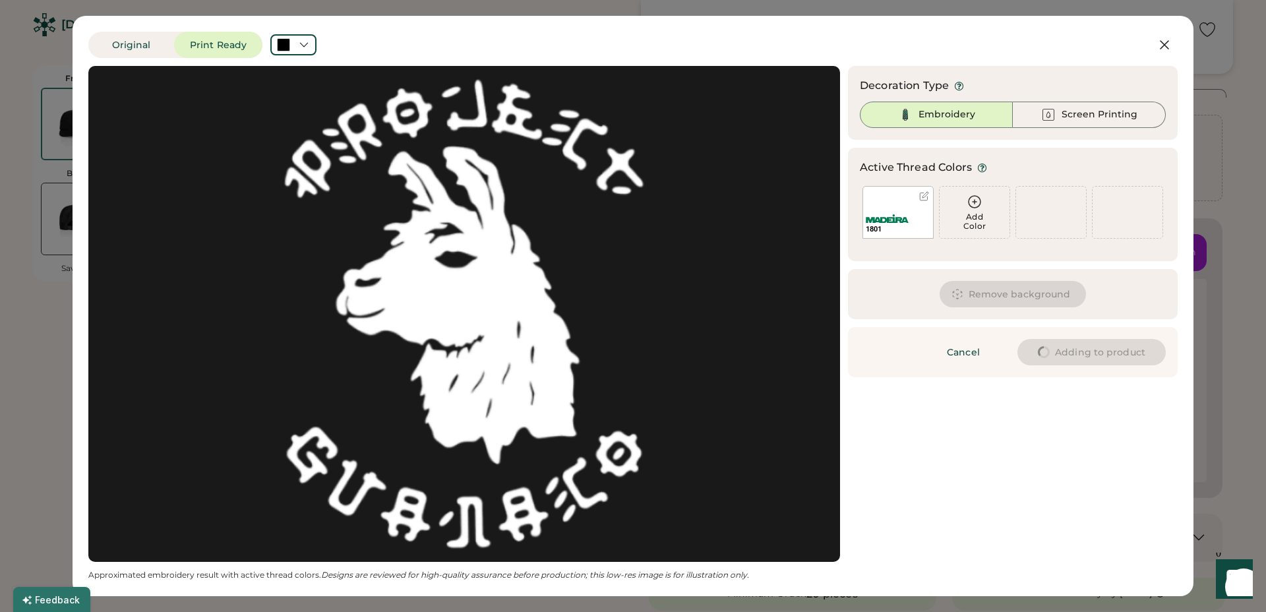
type input "****"
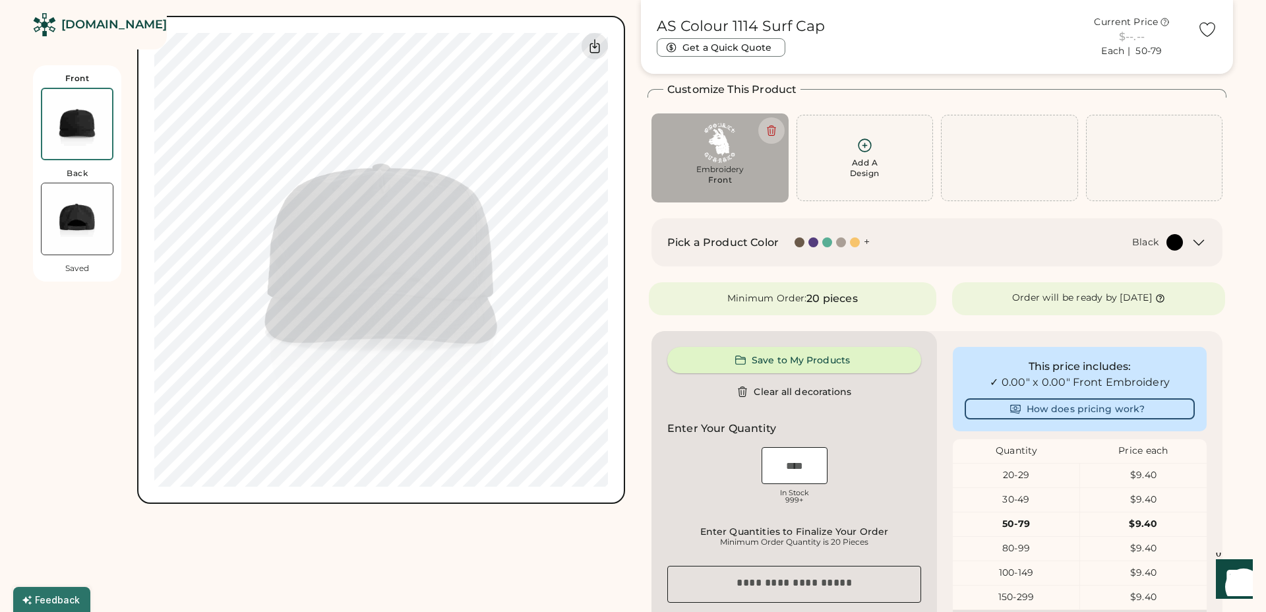
type input "****"
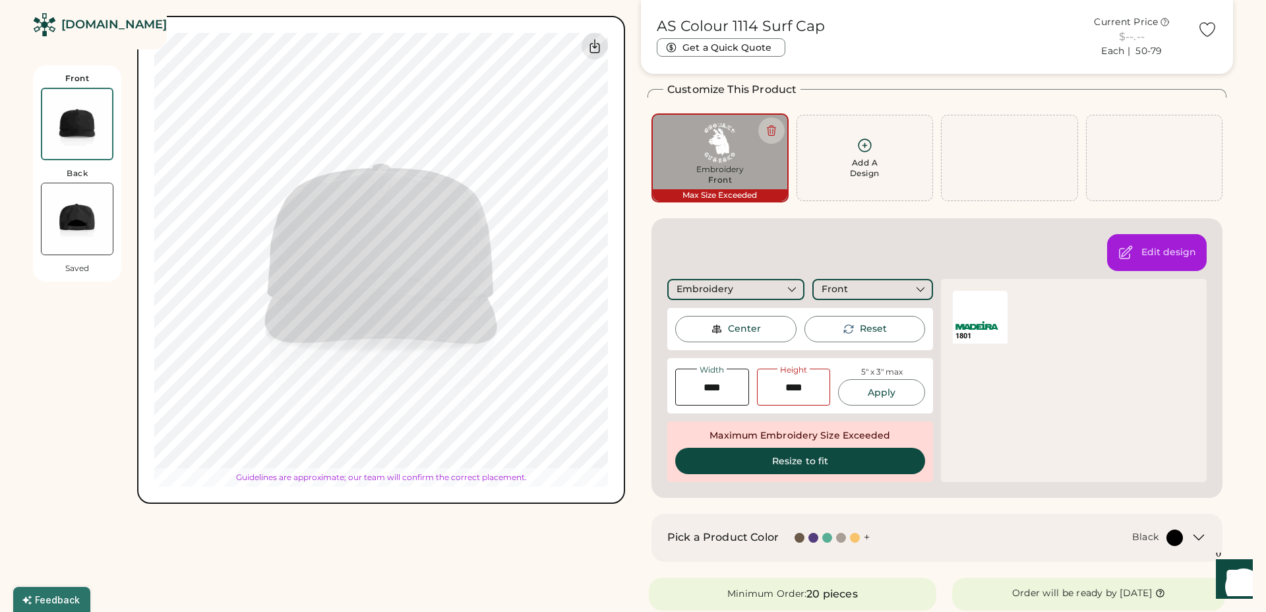
type input "****"
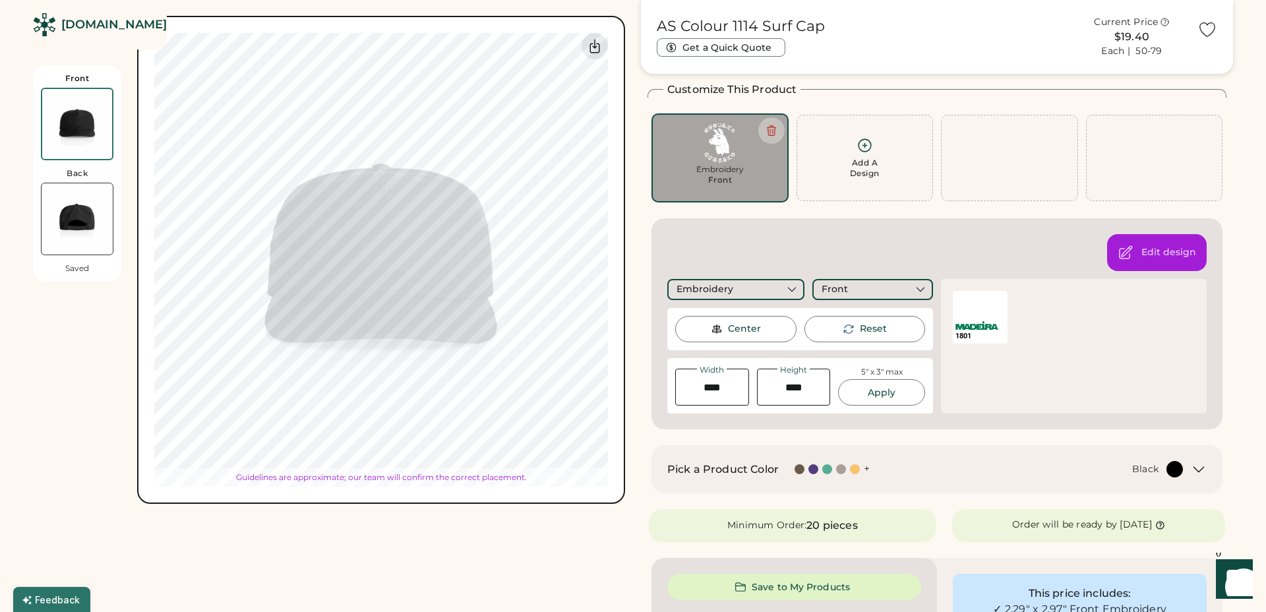
type input "****"
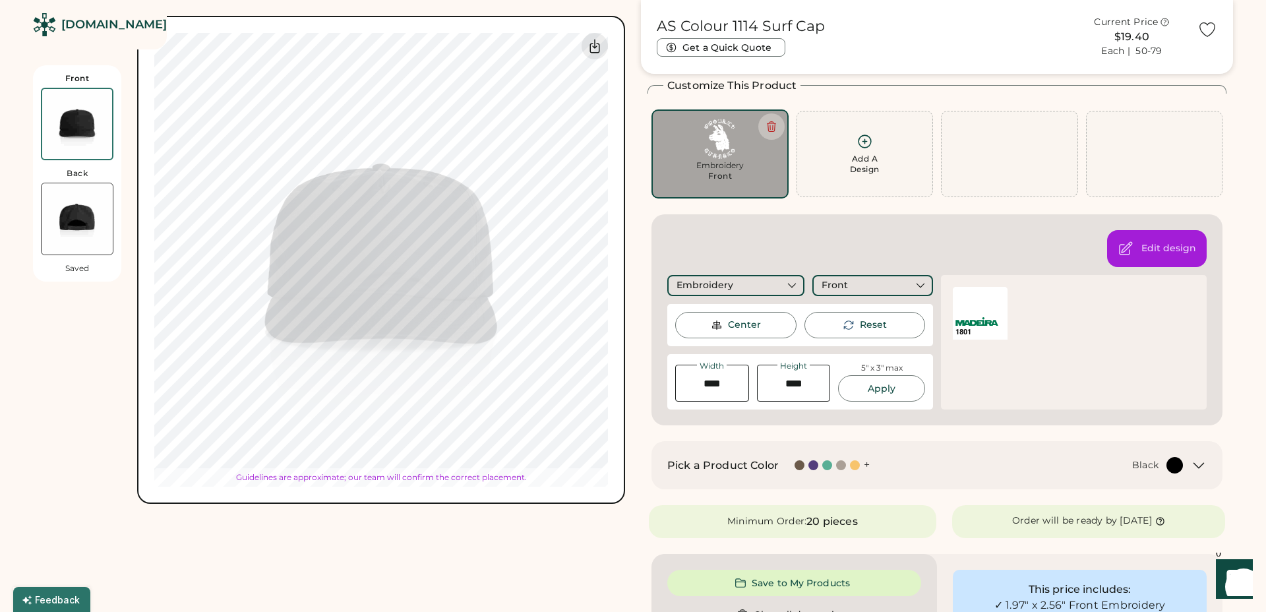
type input "****"
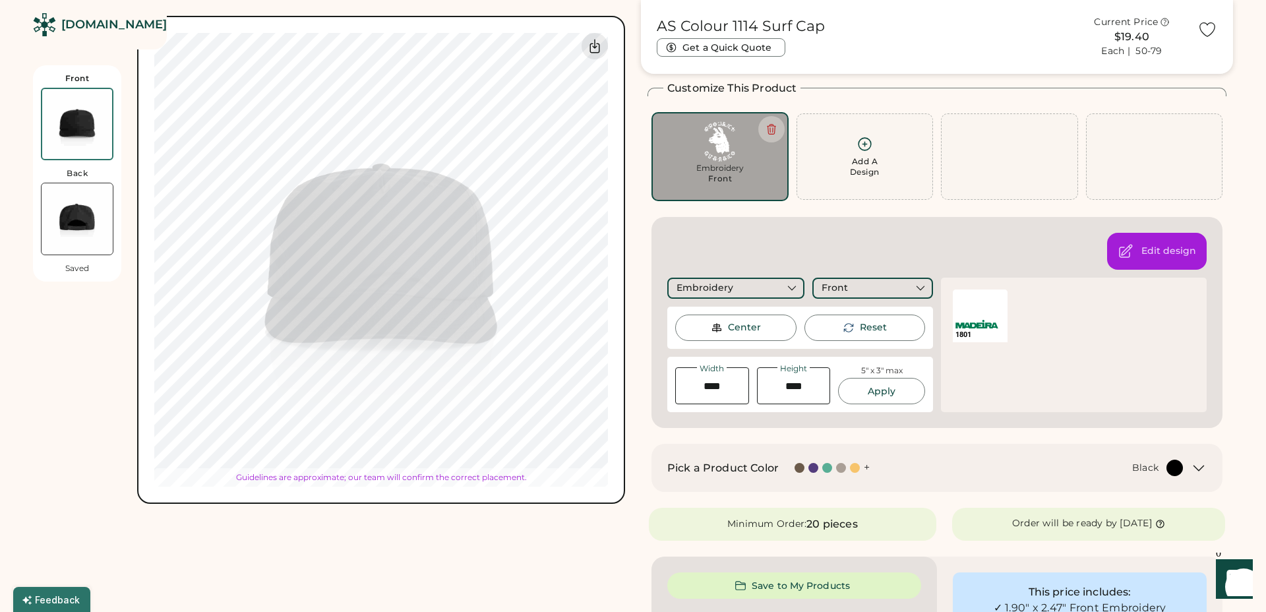
type input "****"
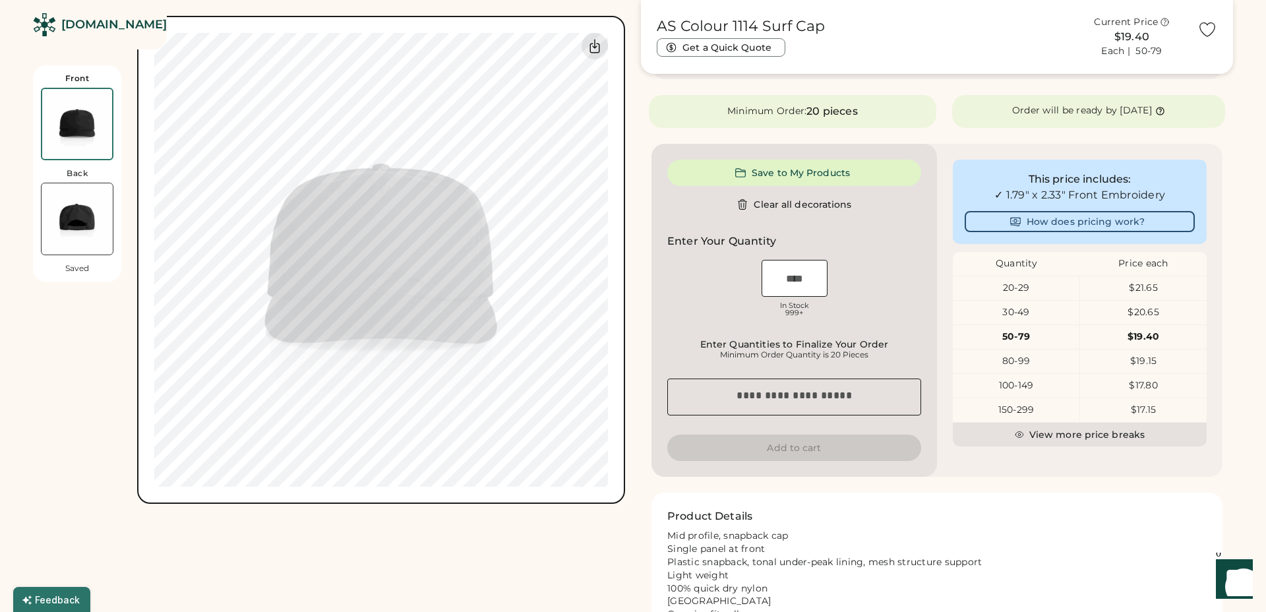
scroll to position [242, 0]
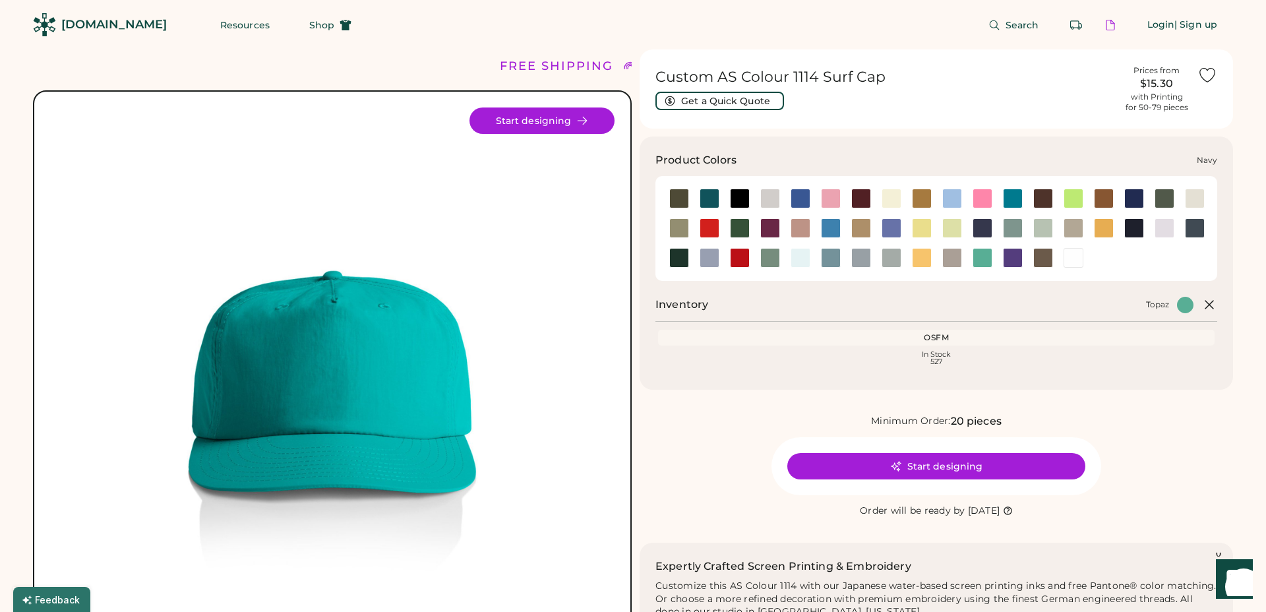
click at [1140, 230] on div at bounding box center [1135, 228] width 20 height 20
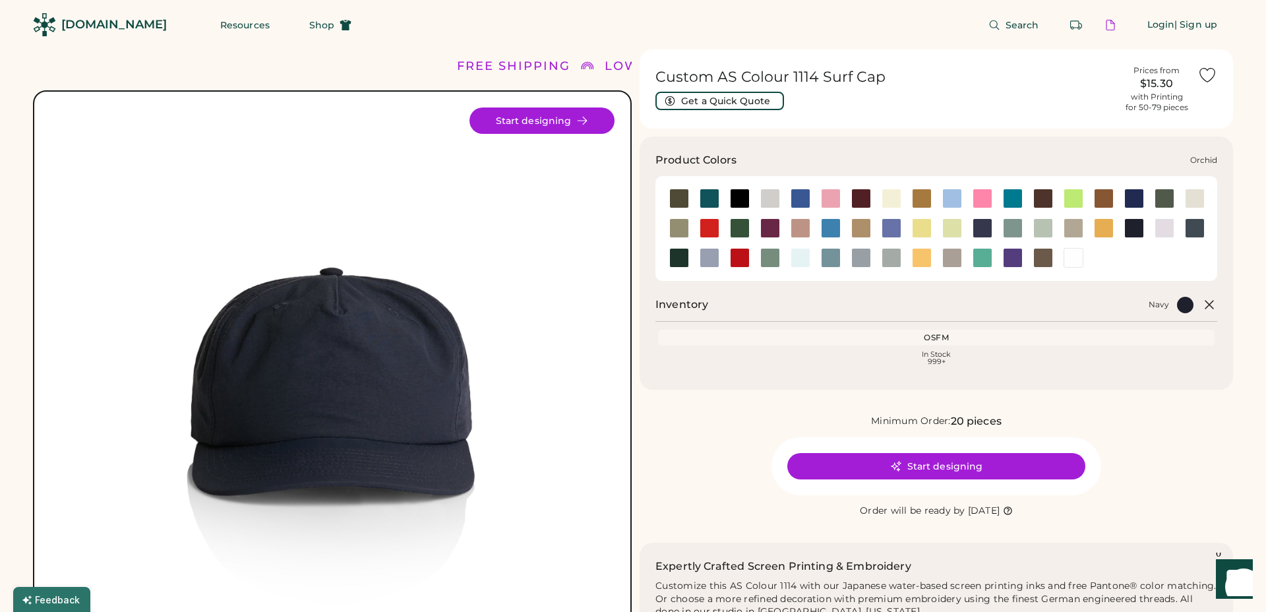
click at [1170, 228] on div at bounding box center [1165, 228] width 20 height 20
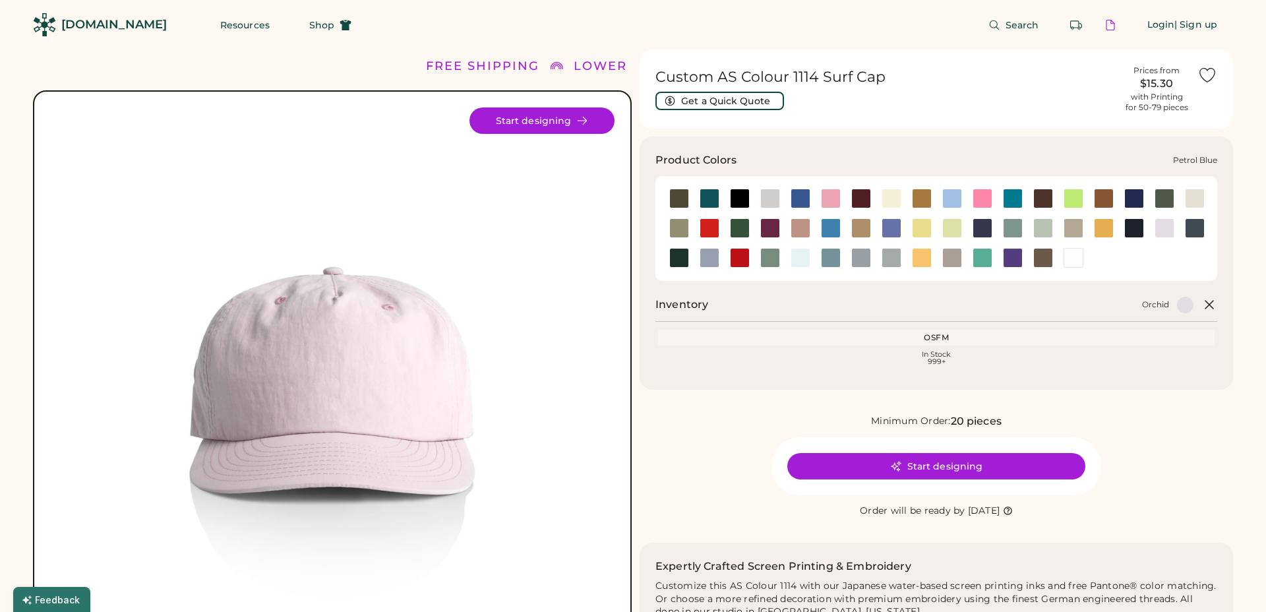
click at [1195, 229] on div at bounding box center [1195, 228] width 20 height 20
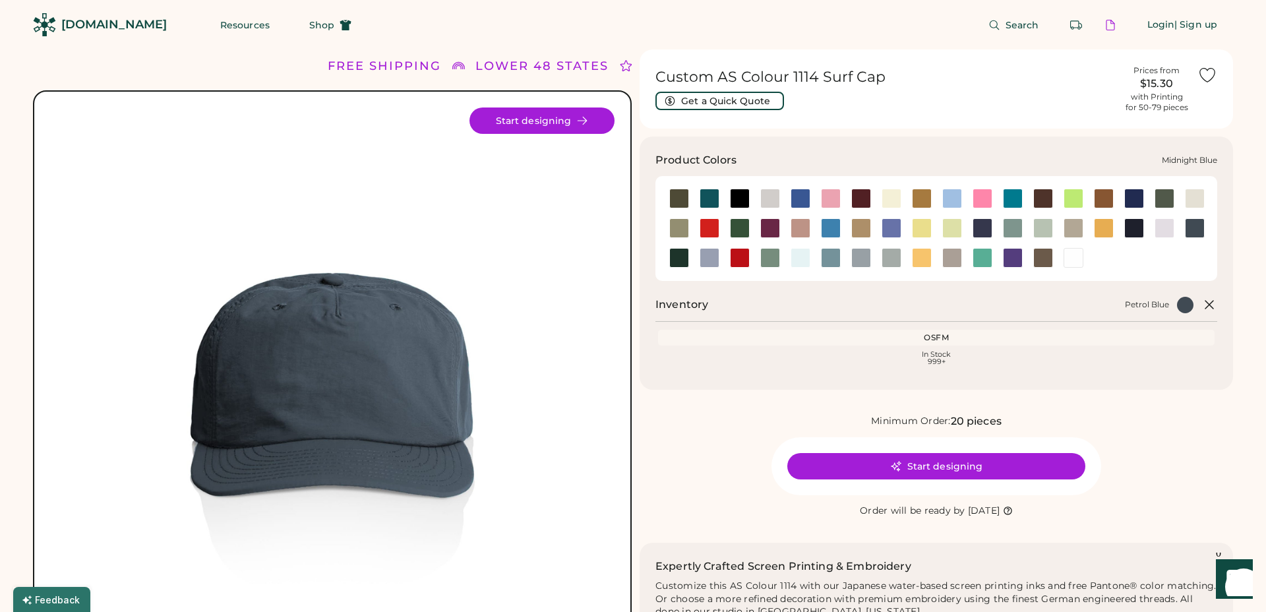
click at [985, 229] on div at bounding box center [983, 228] width 20 height 20
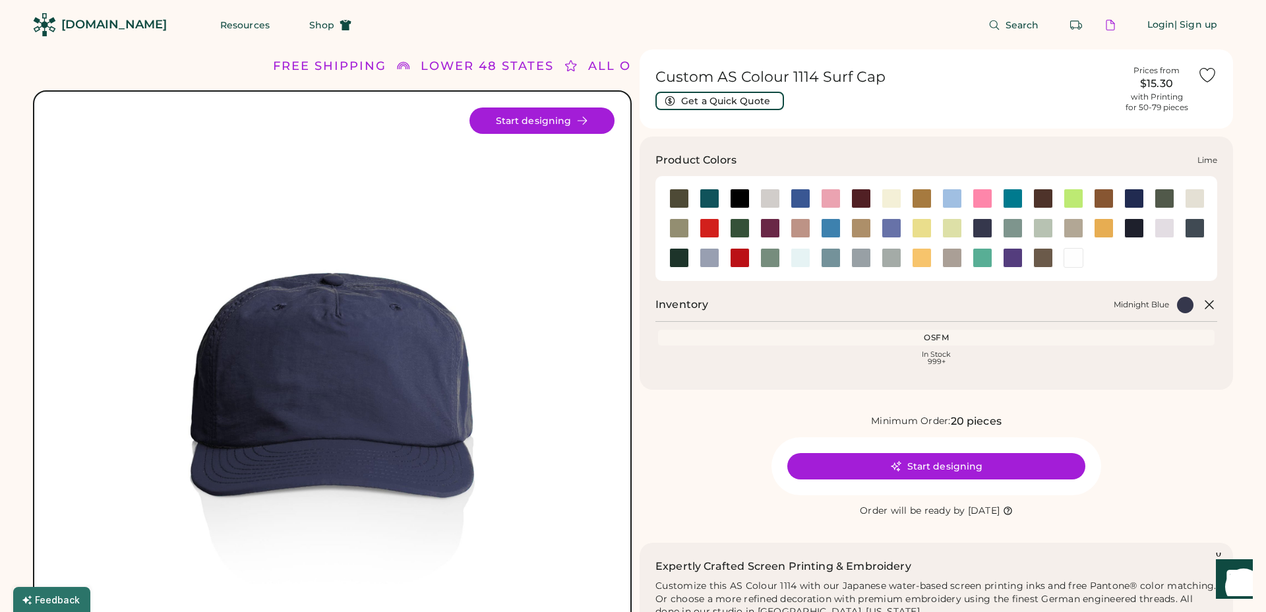
click at [958, 227] on div at bounding box center [953, 228] width 20 height 20
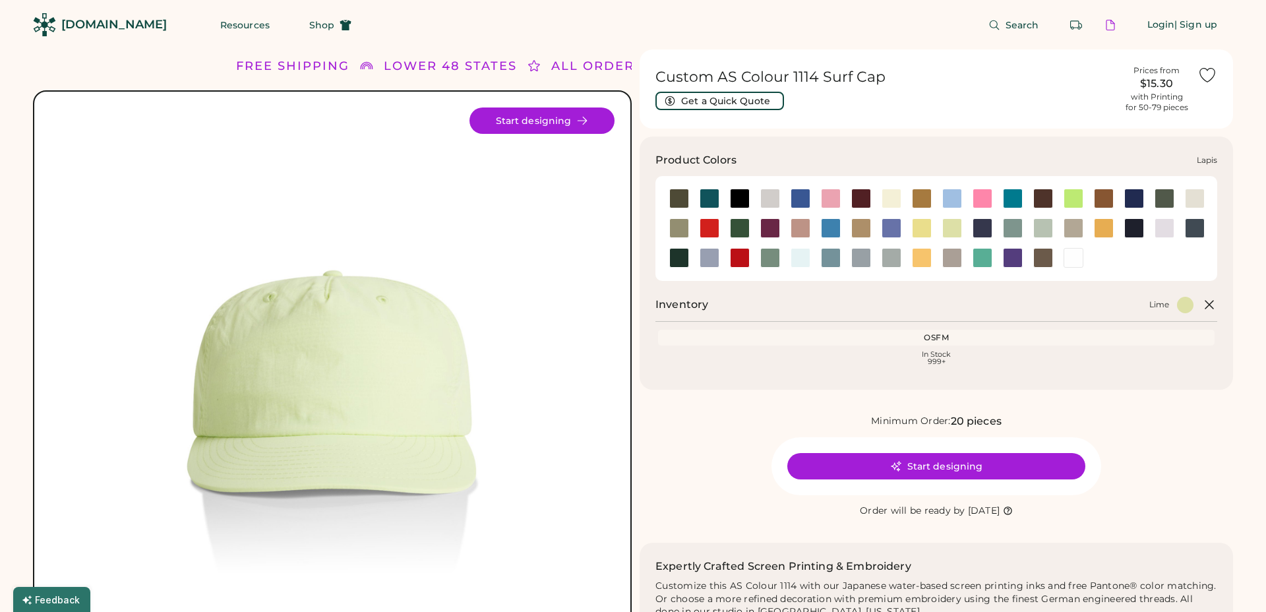
click at [890, 226] on div at bounding box center [892, 228] width 20 height 20
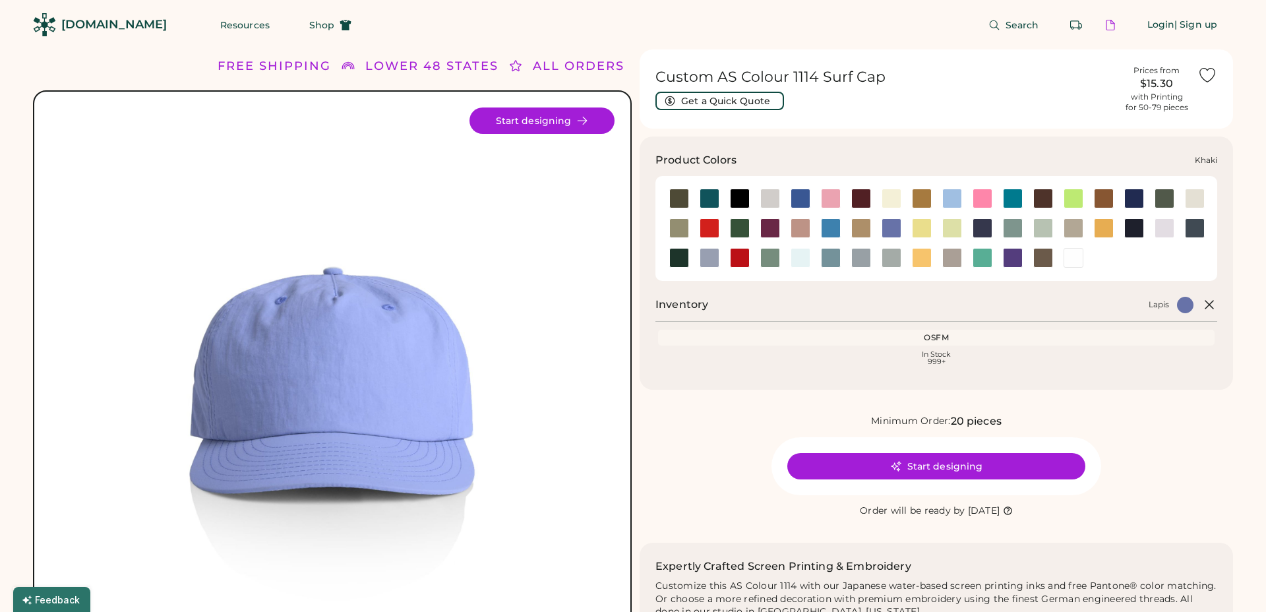
click at [856, 228] on div at bounding box center [862, 228] width 20 height 20
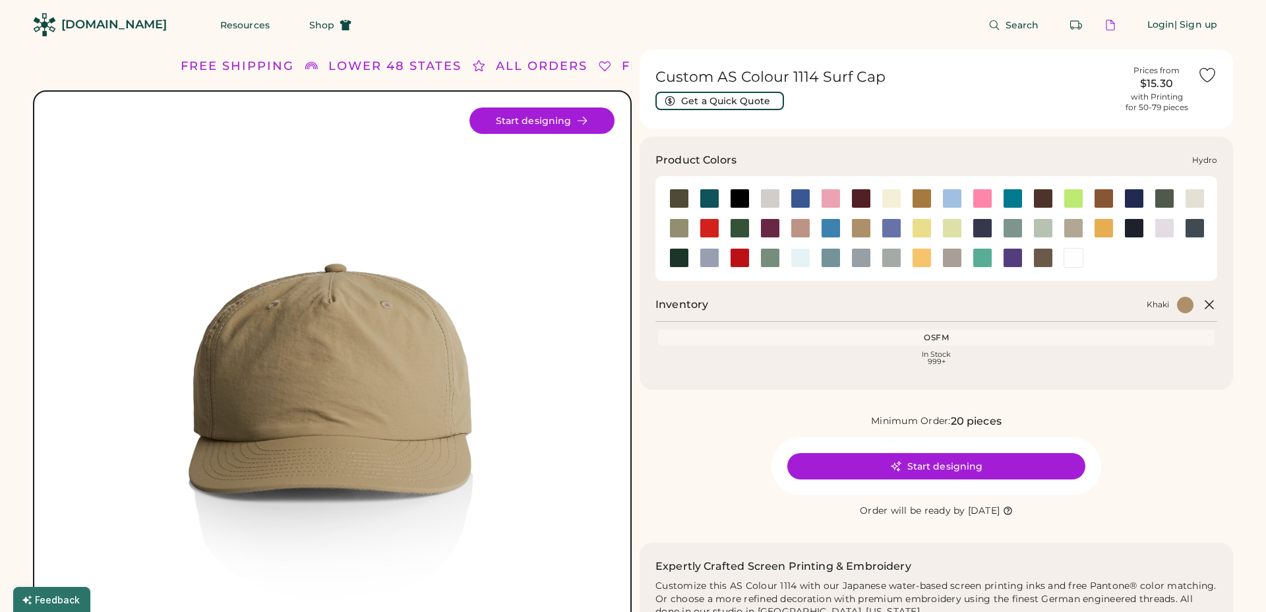
click at [834, 228] on div at bounding box center [831, 228] width 20 height 20
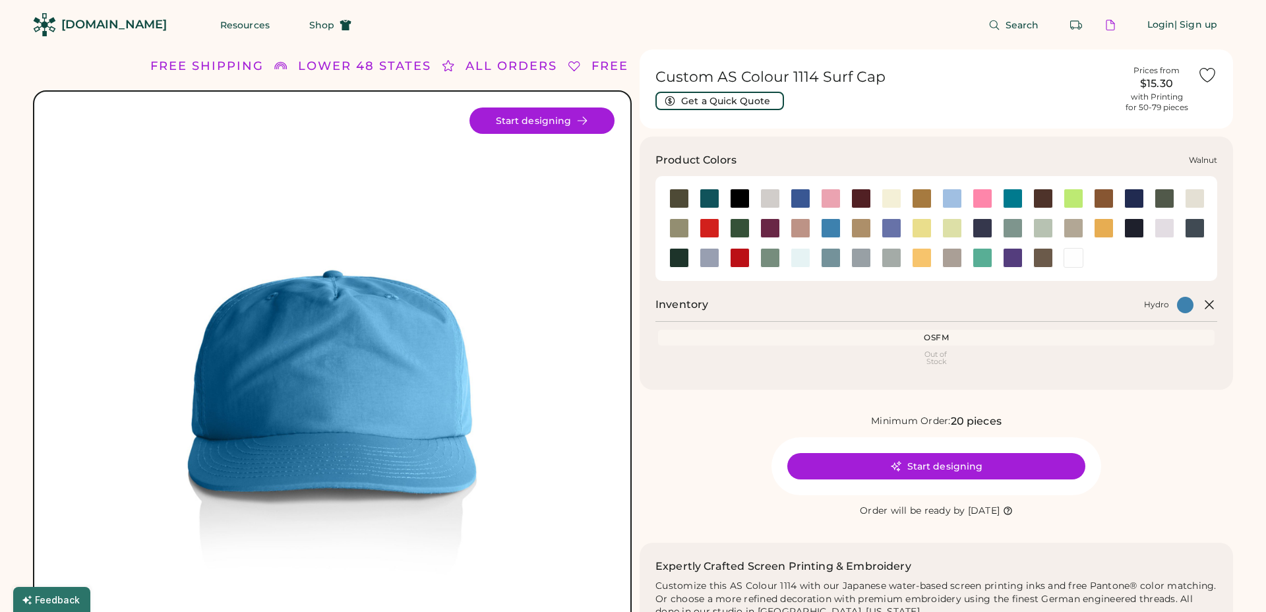
click at [1028, 257] on div at bounding box center [1043, 258] width 30 height 20
click at [1018, 257] on div at bounding box center [1013, 258] width 20 height 20
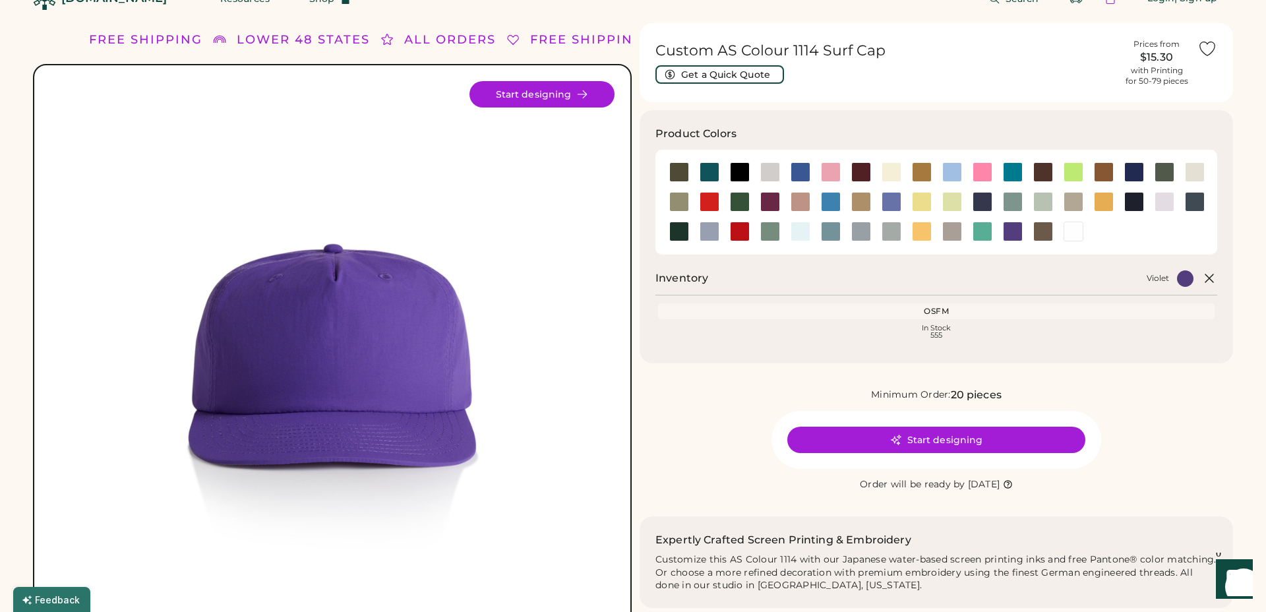
scroll to position [28, 0]
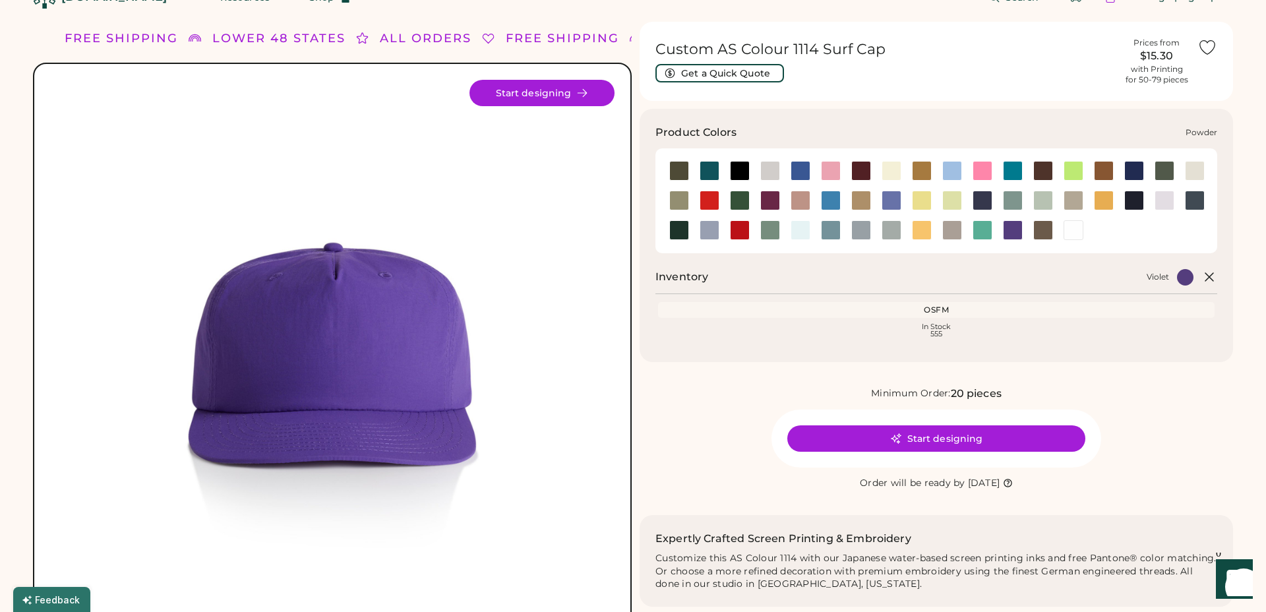
click at [708, 228] on div at bounding box center [710, 230] width 20 height 20
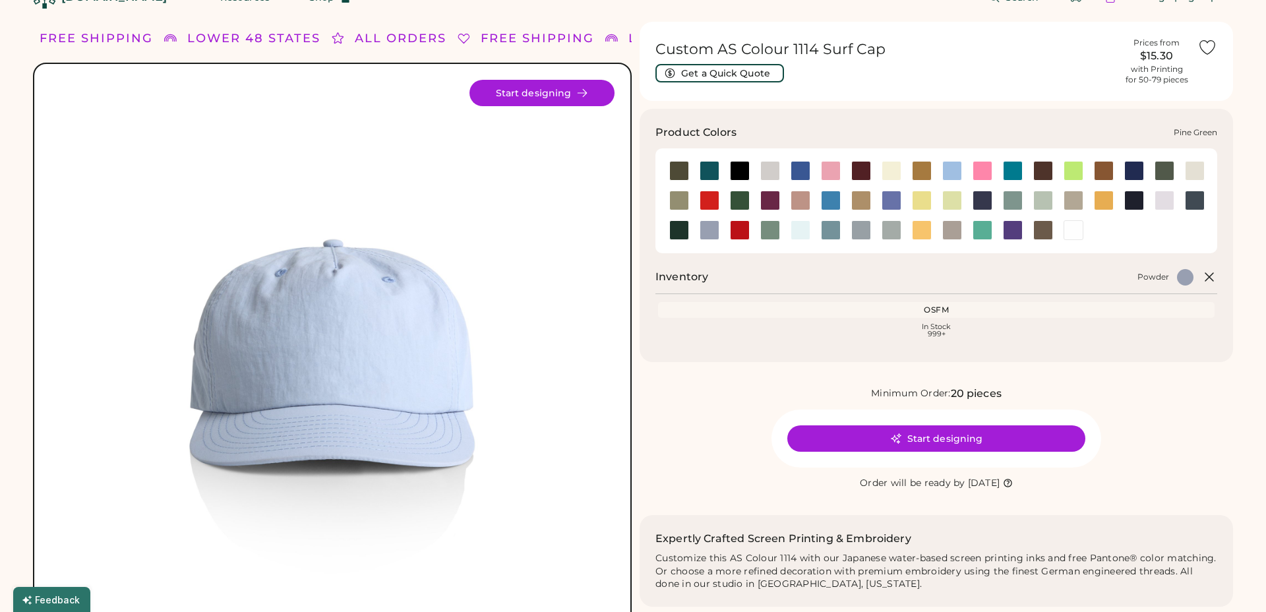
click at [675, 230] on div at bounding box center [679, 230] width 20 height 20
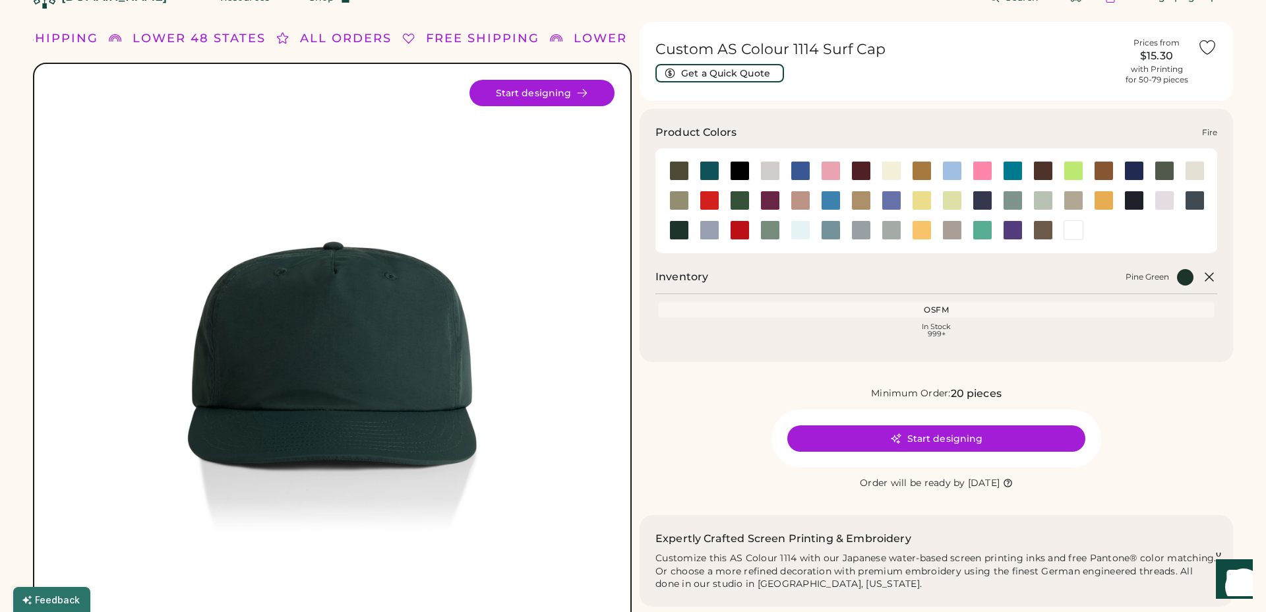
click at [708, 201] on div at bounding box center [710, 201] width 20 height 20
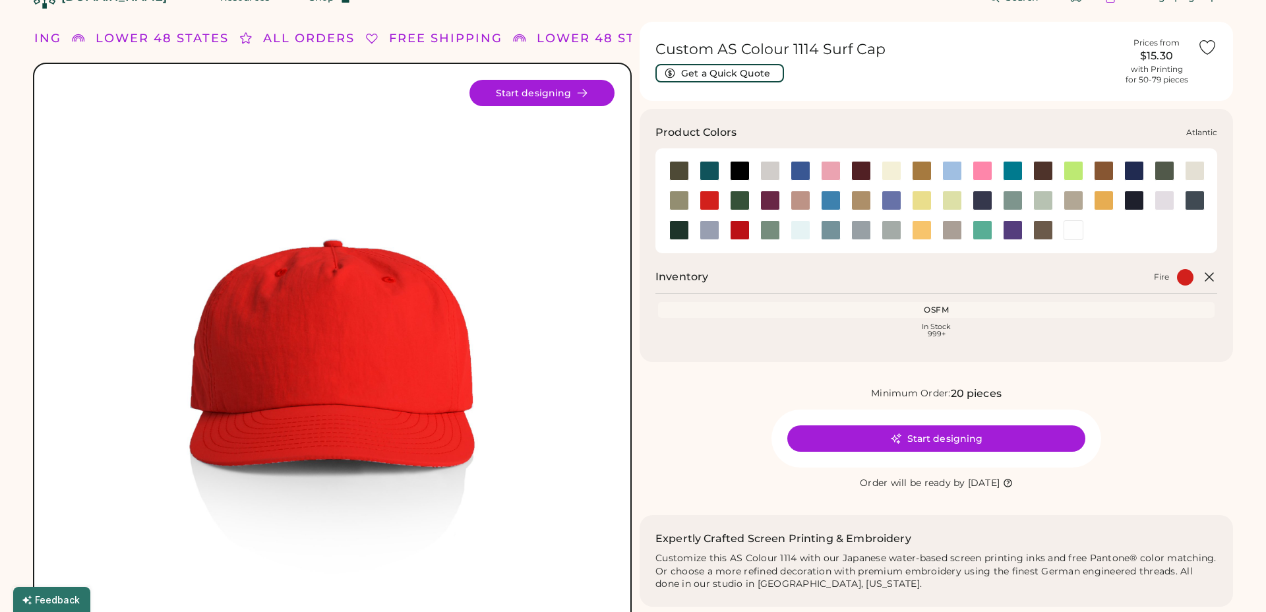
click at [714, 170] on div at bounding box center [710, 171] width 20 height 20
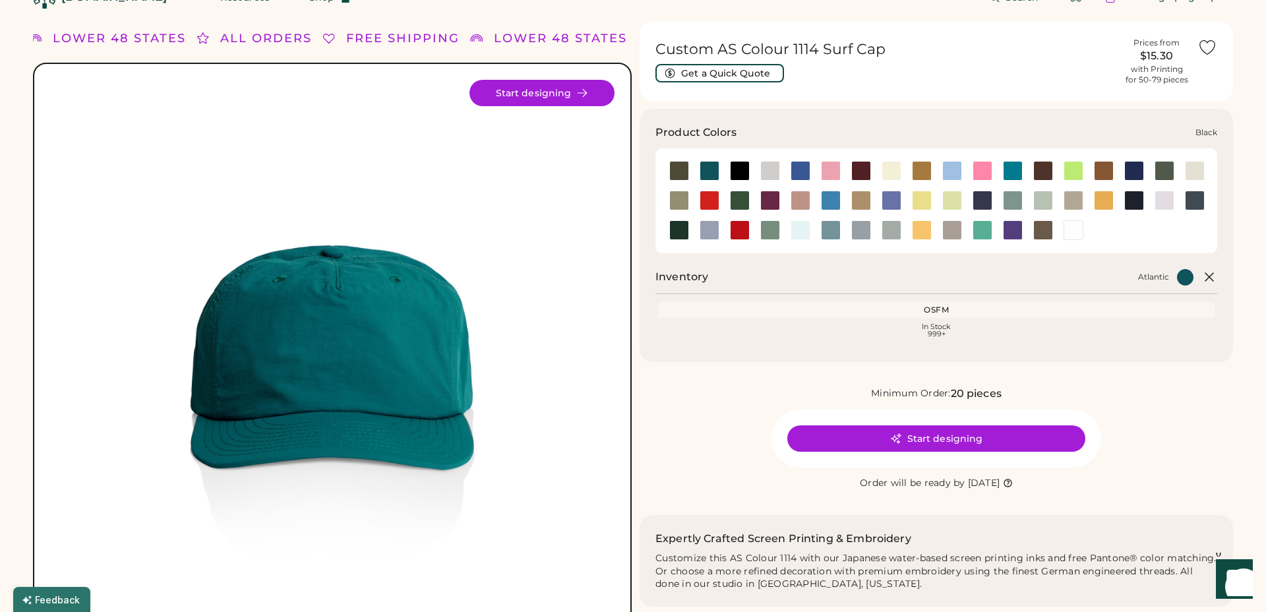
click at [739, 171] on div at bounding box center [740, 171] width 20 height 20
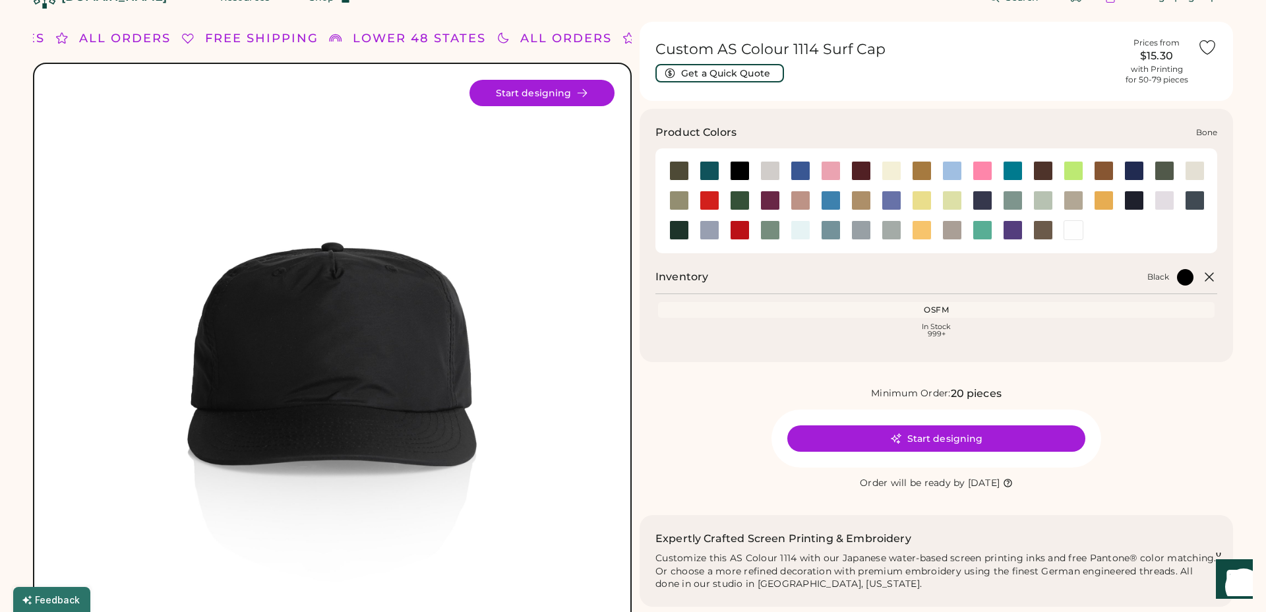
click at [769, 170] on div at bounding box center [771, 171] width 20 height 20
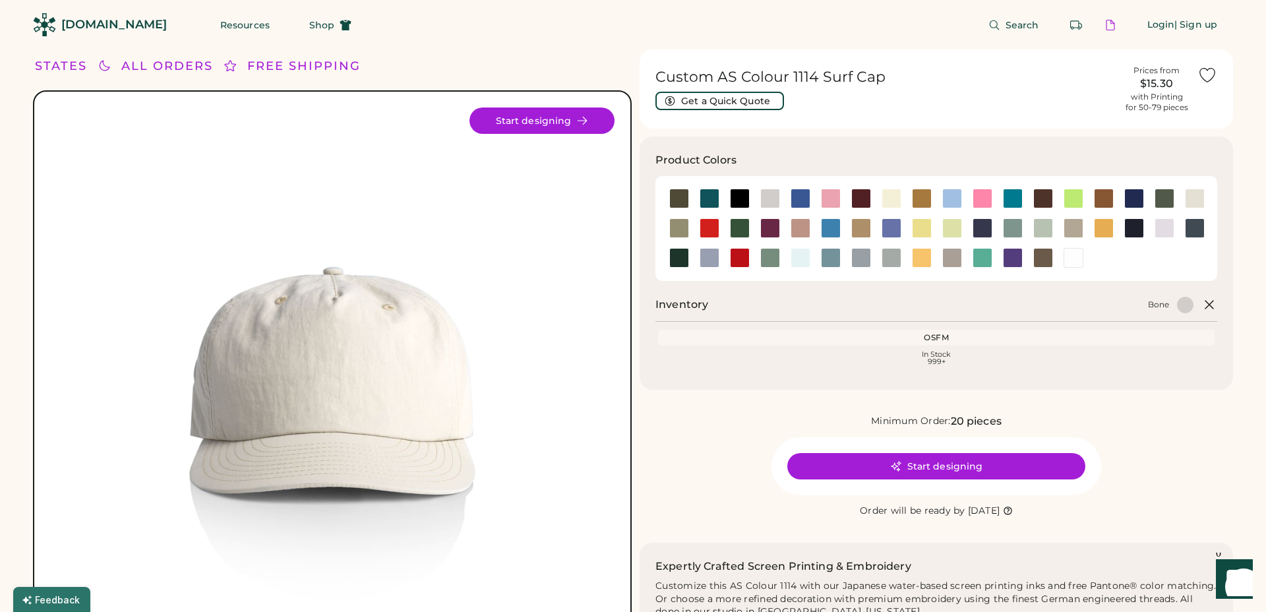
click at [123, 24] on div "[DOMAIN_NAME]" at bounding box center [114, 24] width 106 height 16
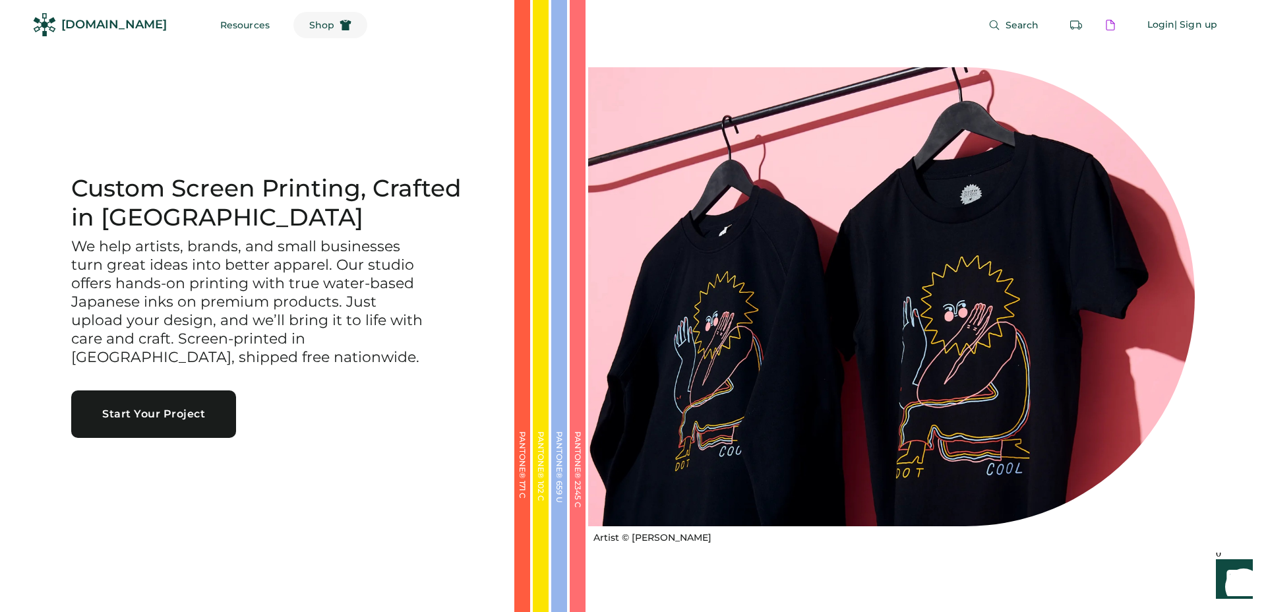
click at [309, 28] on span "Shop" at bounding box center [321, 24] width 25 height 9
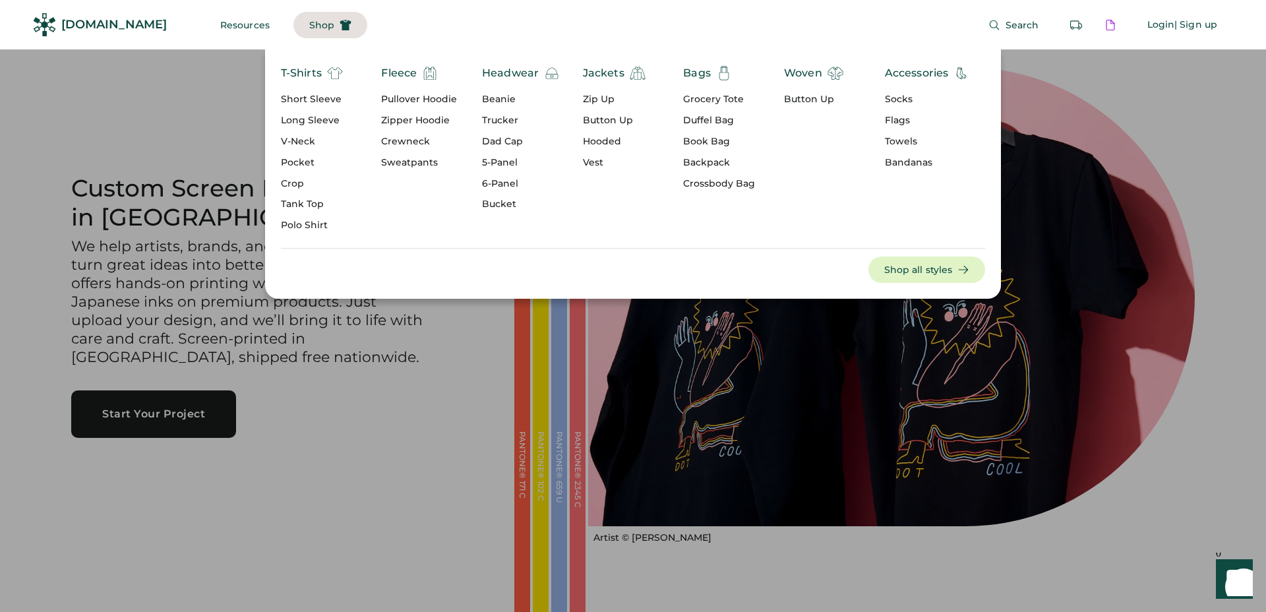
click at [503, 98] on div "Beanie" at bounding box center [521, 99] width 78 height 13
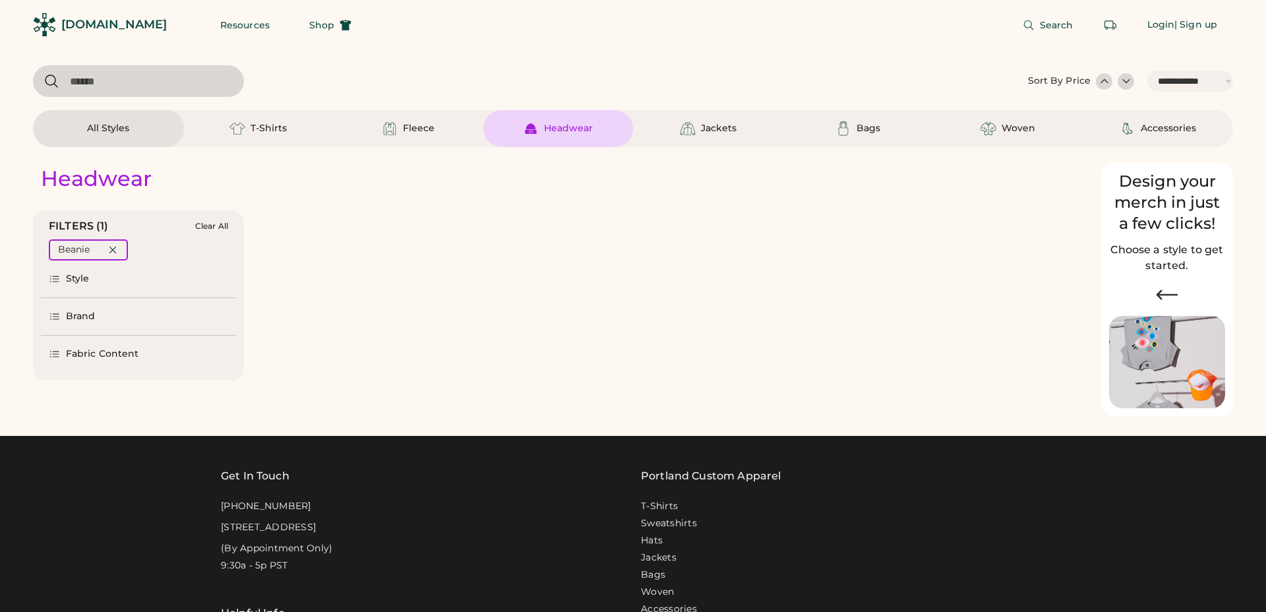
select select "*****"
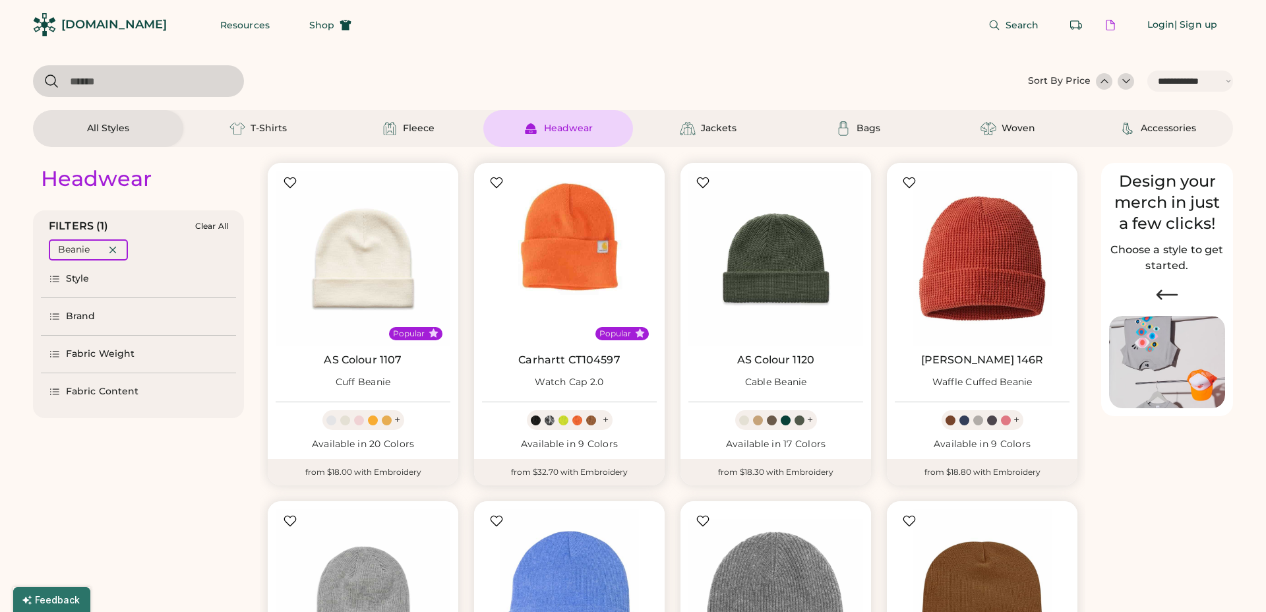
scroll to position [49, 0]
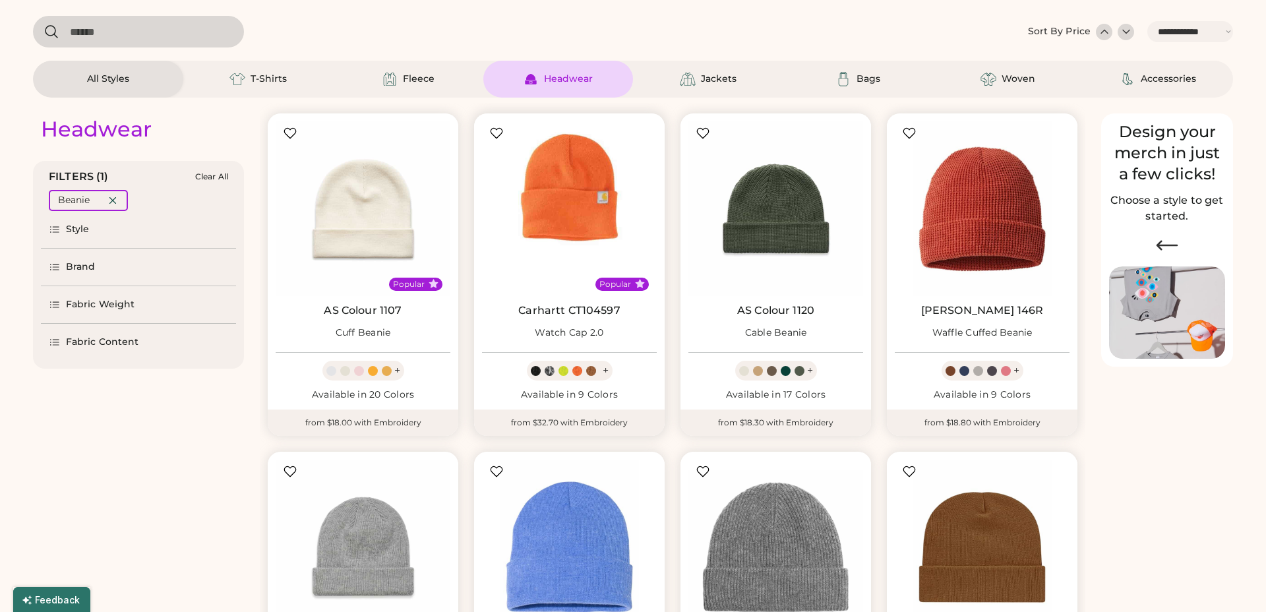
select select "*****"
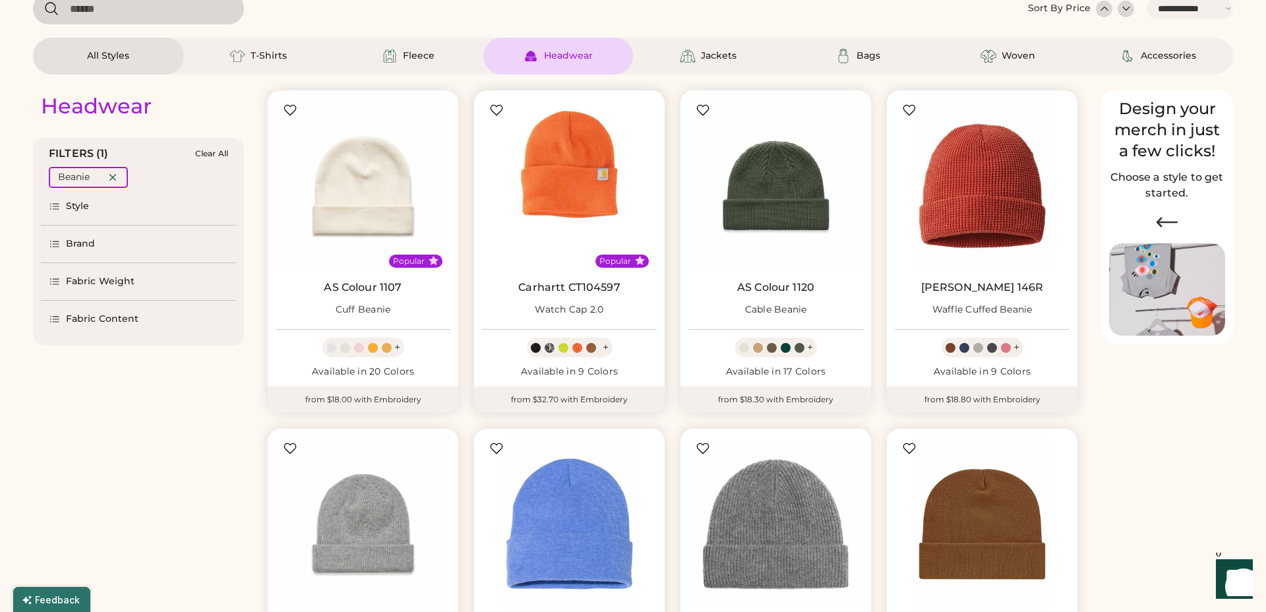
scroll to position [84, 0]
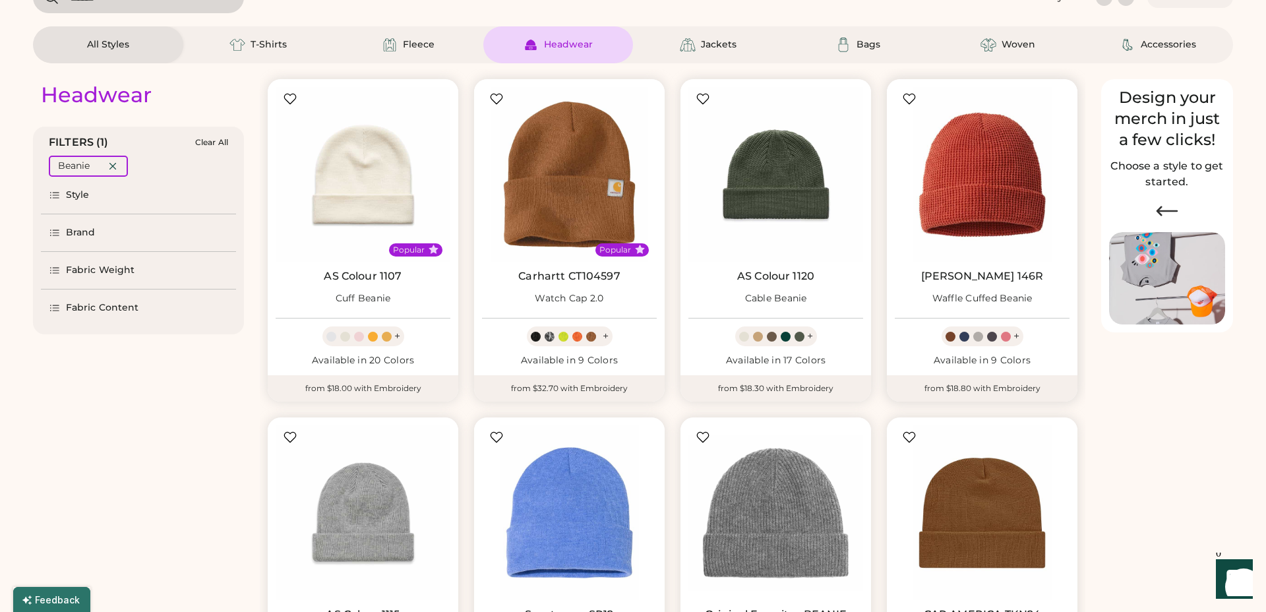
click at [950, 263] on div "Richardson 146R Waffle Cuffed Beanie + Available in 9 Colors" at bounding box center [982, 227] width 191 height 296
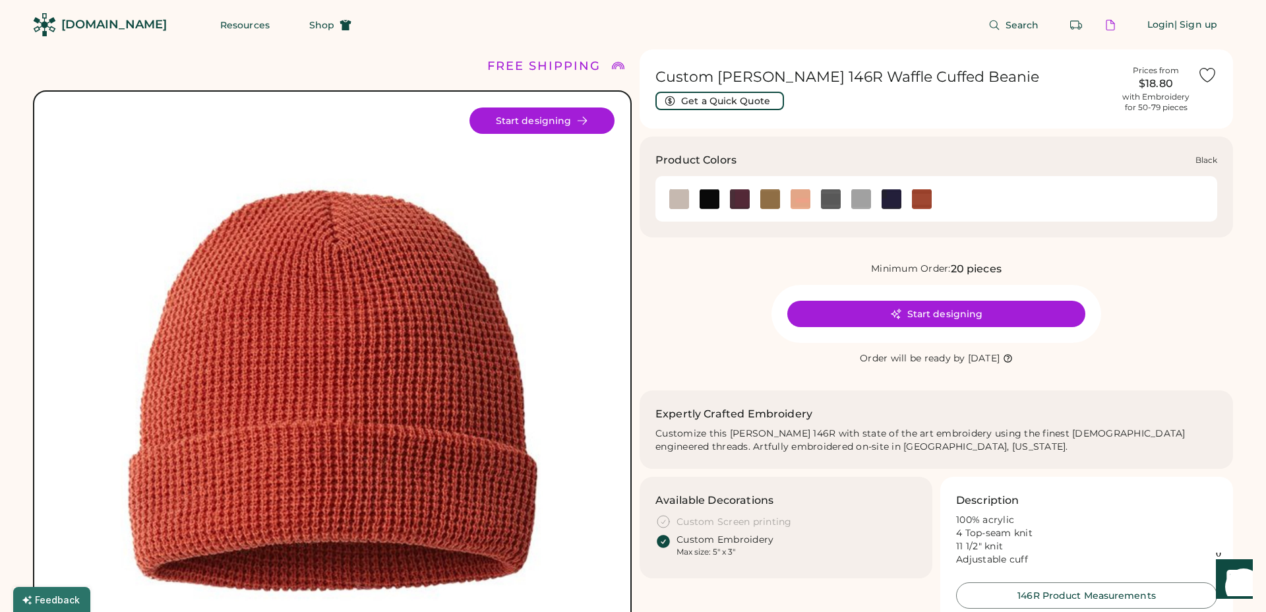
click at [713, 204] on img at bounding box center [710, 199] width 20 height 20
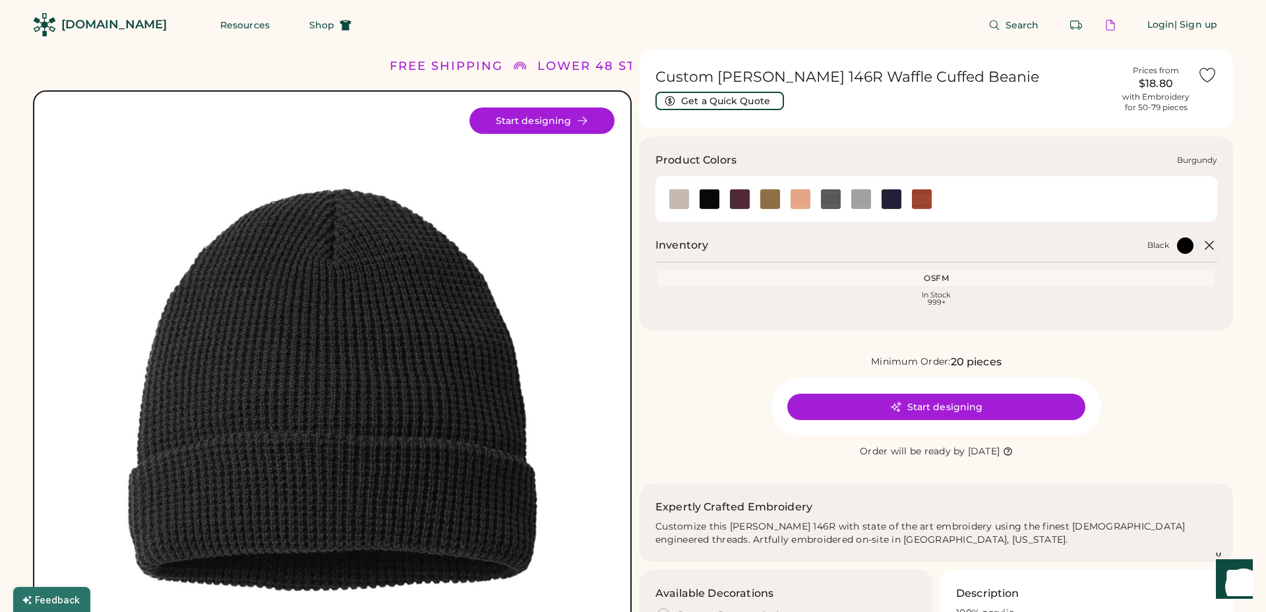
click at [741, 197] on img at bounding box center [740, 199] width 20 height 20
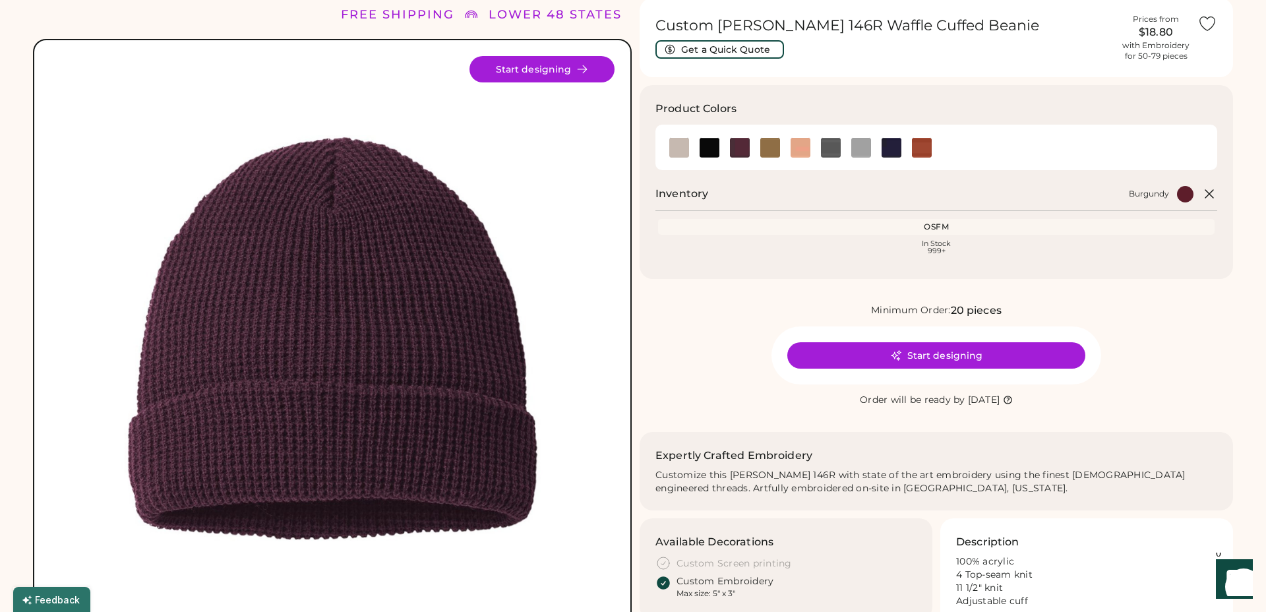
scroll to position [53, 0]
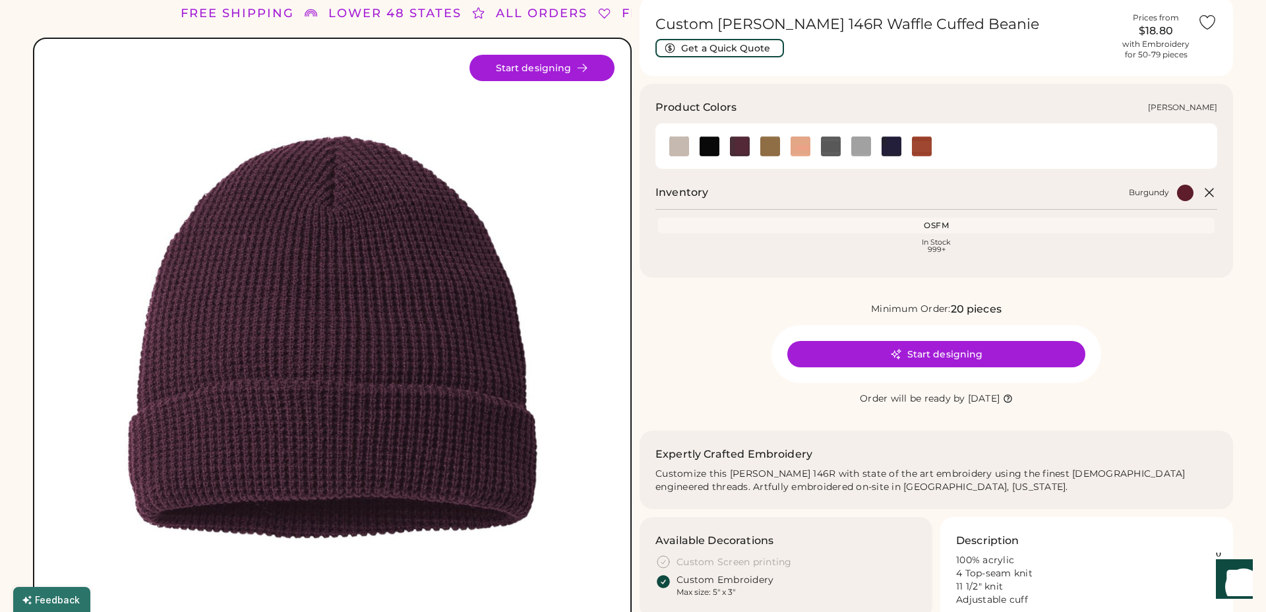
click at [828, 146] on img at bounding box center [831, 147] width 20 height 20
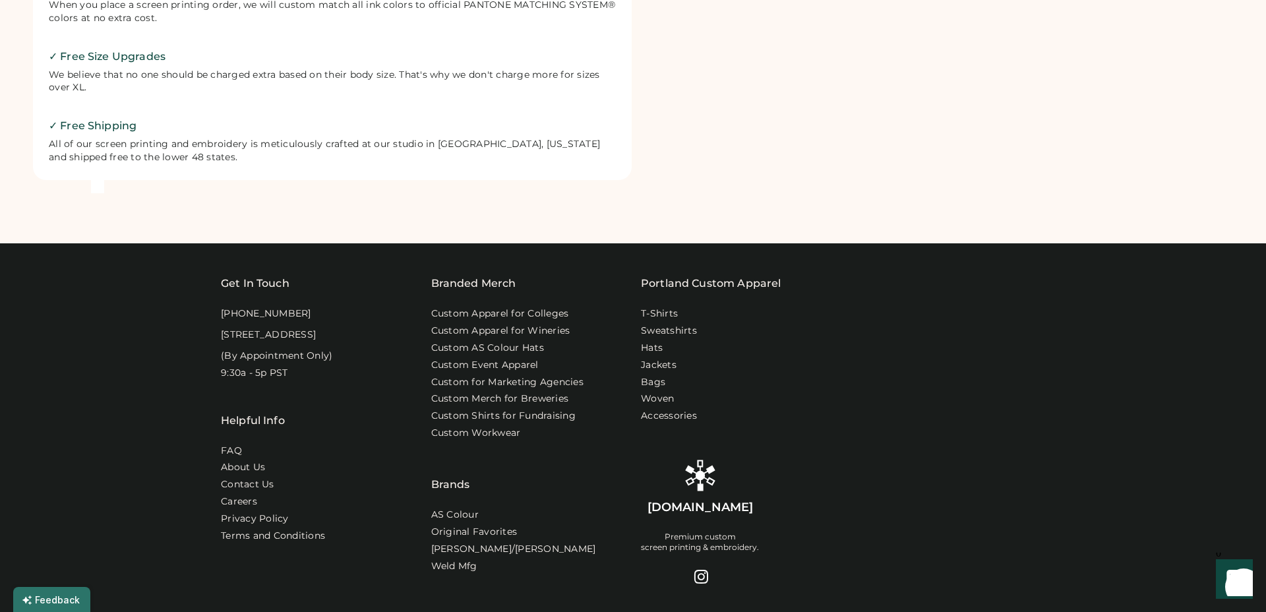
scroll to position [835, 0]
